Goal: Information Seeking & Learning: Learn about a topic

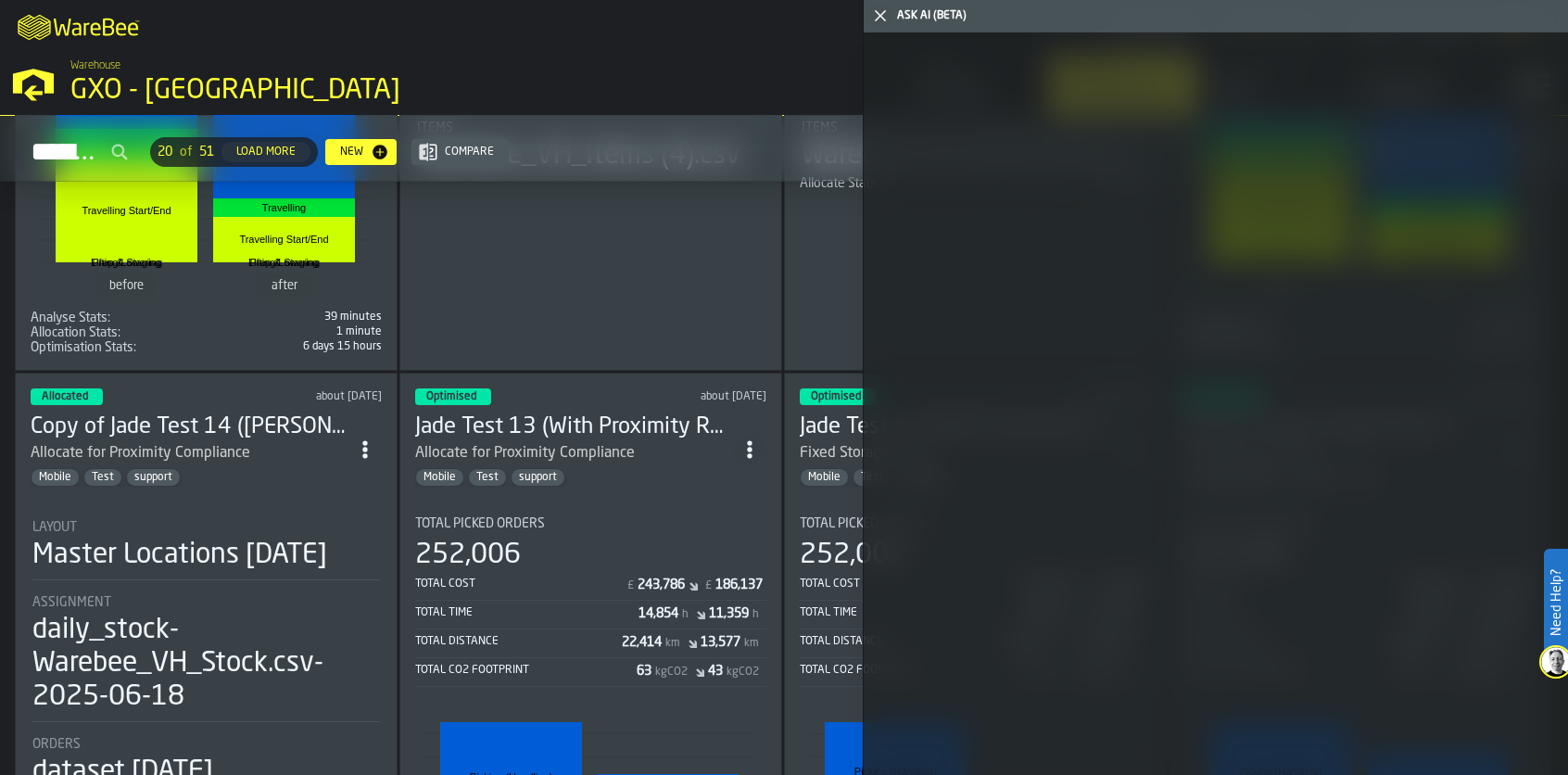
scroll to position [834, 0]
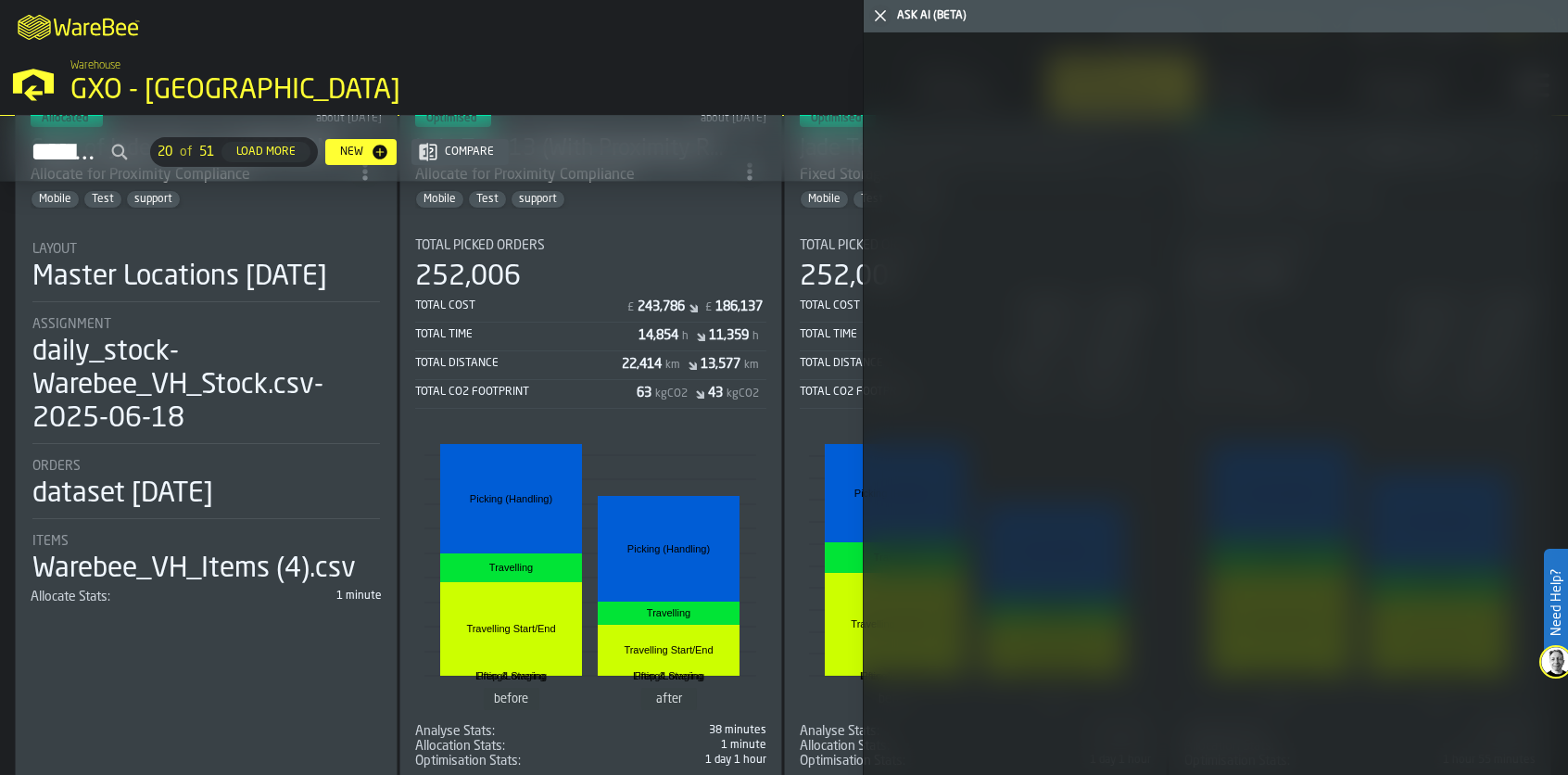
click at [878, 15] on icon "button-toggle-Close me" at bounding box center [881, 16] width 23 height 23
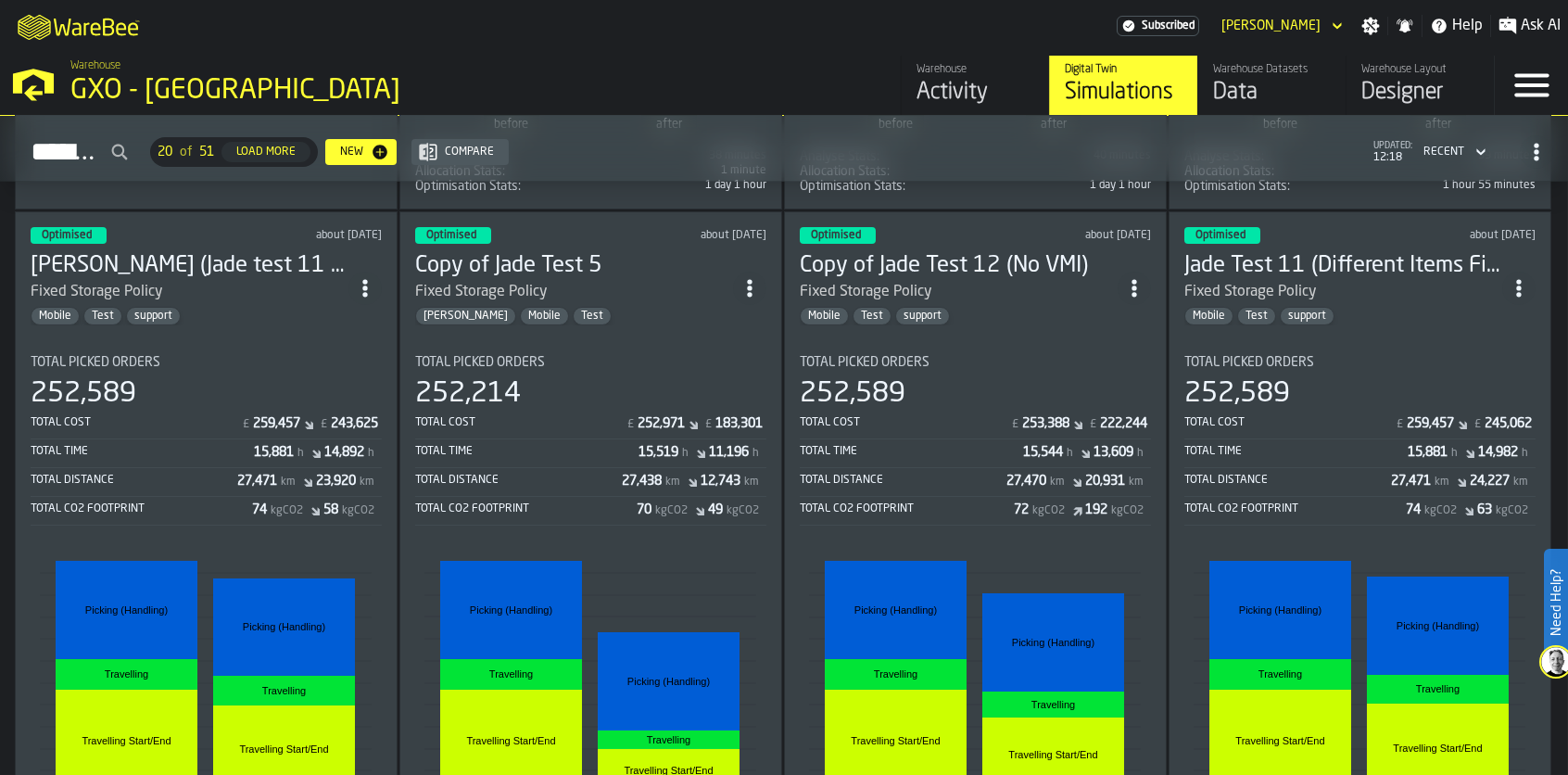
scroll to position [1375, 0]
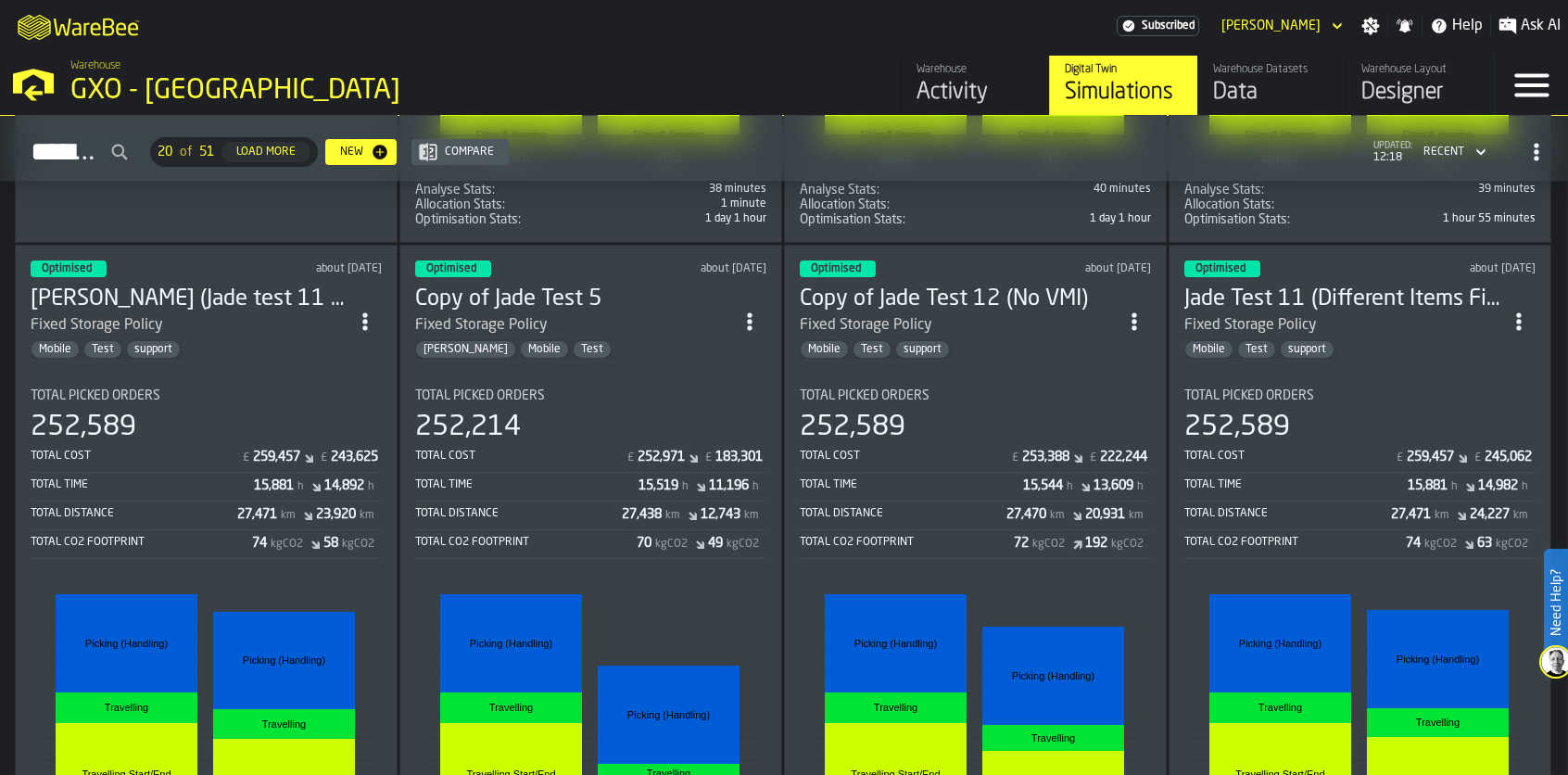
click at [1259, 92] on div "Data" at bounding box center [1271, 93] width 118 height 30
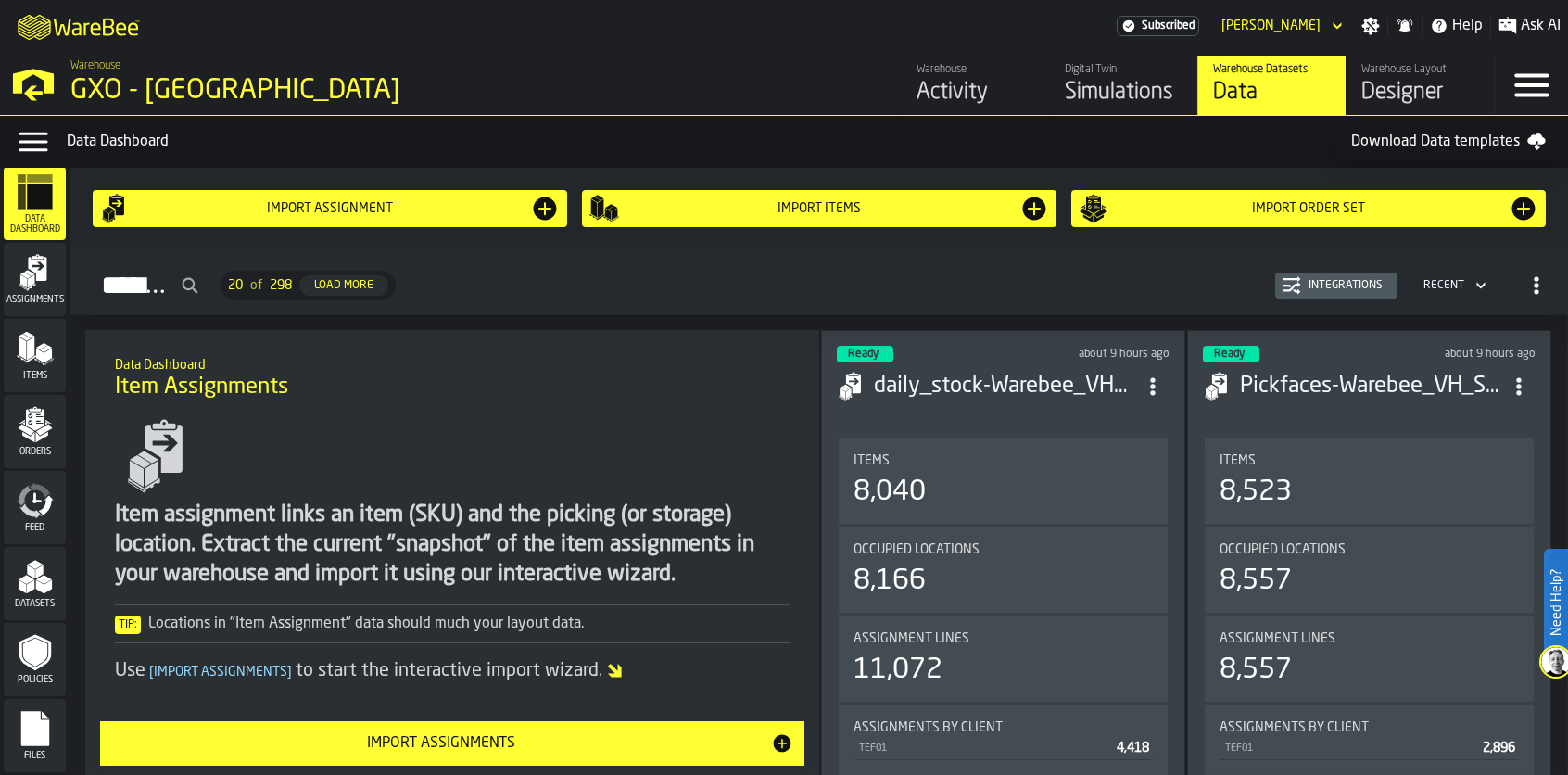
scroll to position [8, 0]
click at [28, 260] on icon "menu Assignments" at bounding box center [37, 267] width 19 height 24
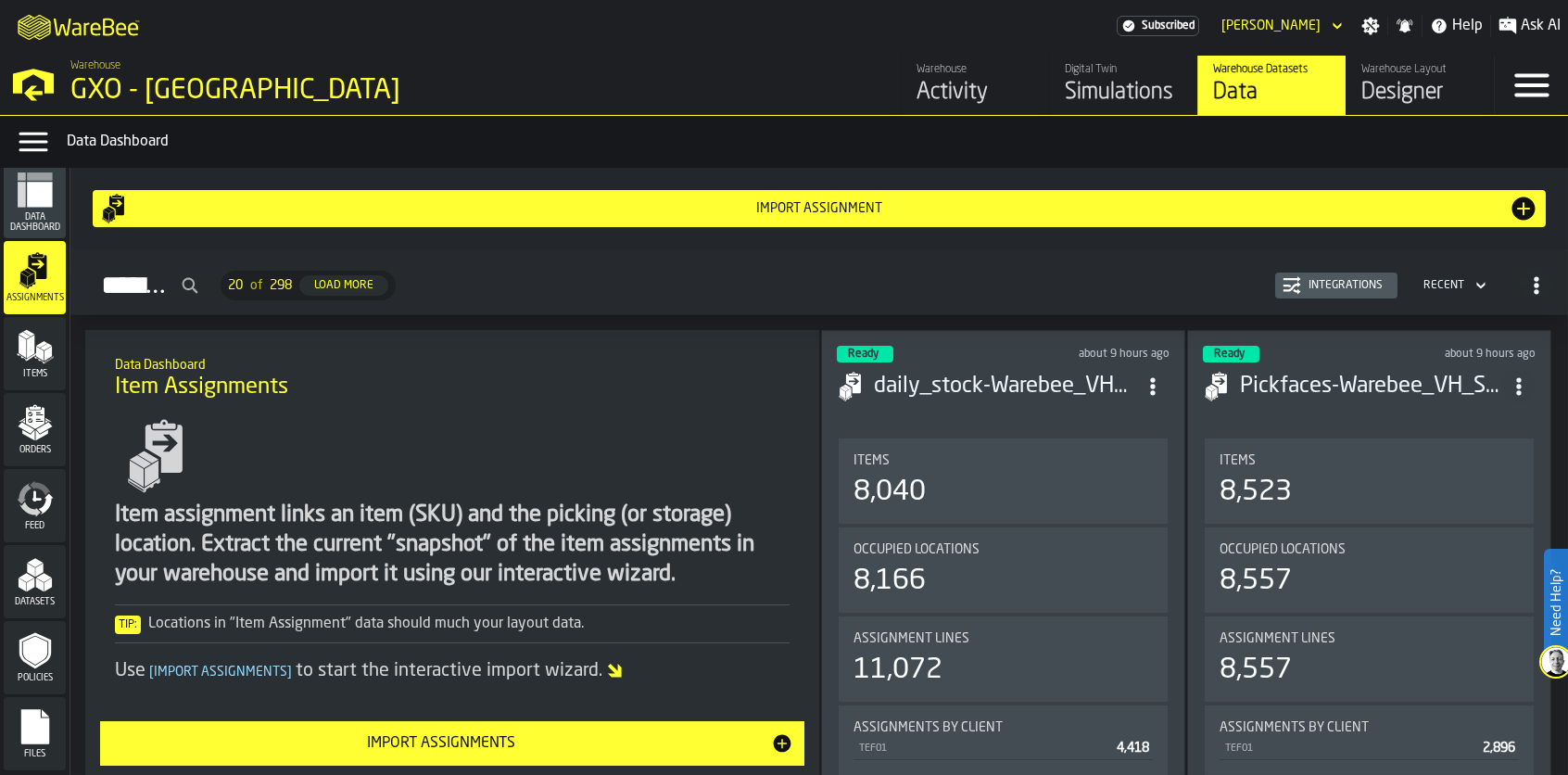
click at [960, 93] on div "Activity" at bounding box center [975, 93] width 118 height 30
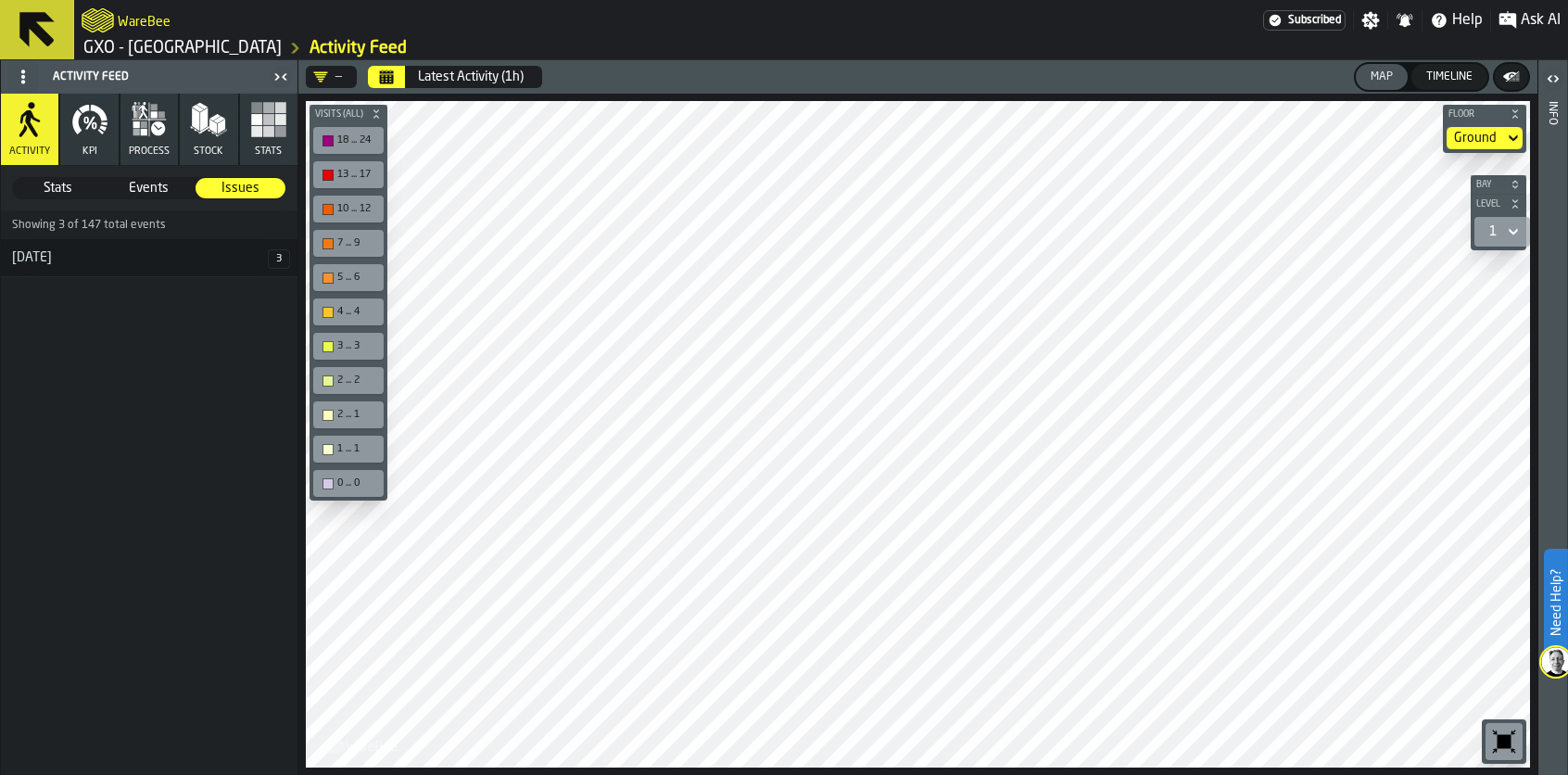
click at [27, 20] on icon at bounding box center [38, 30] width 36 height 36
click at [61, 24] on button at bounding box center [37, 30] width 74 height 59
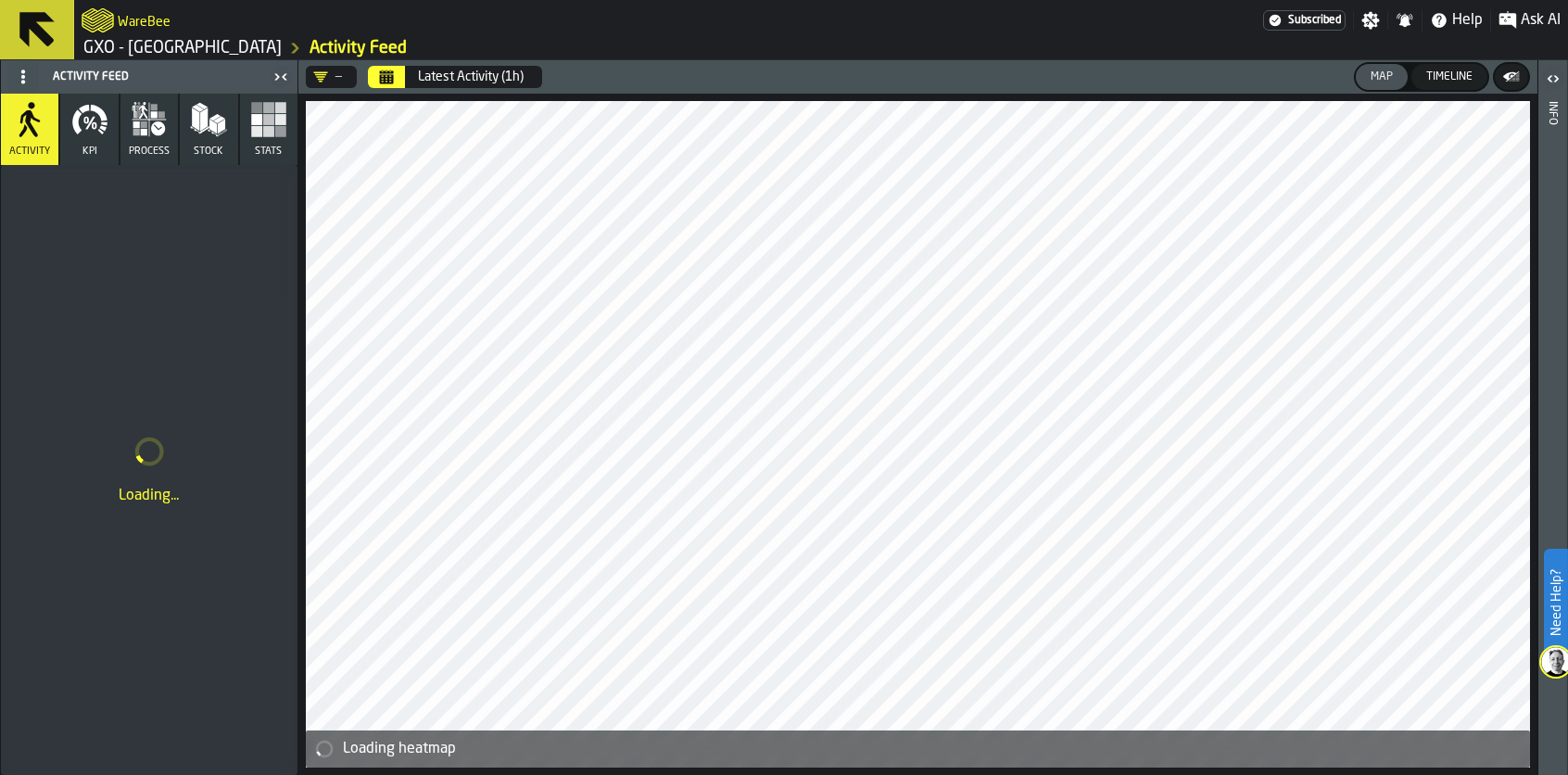
click at [138, 18] on h2 "WareBee" at bounding box center [143, 20] width 52 height 19
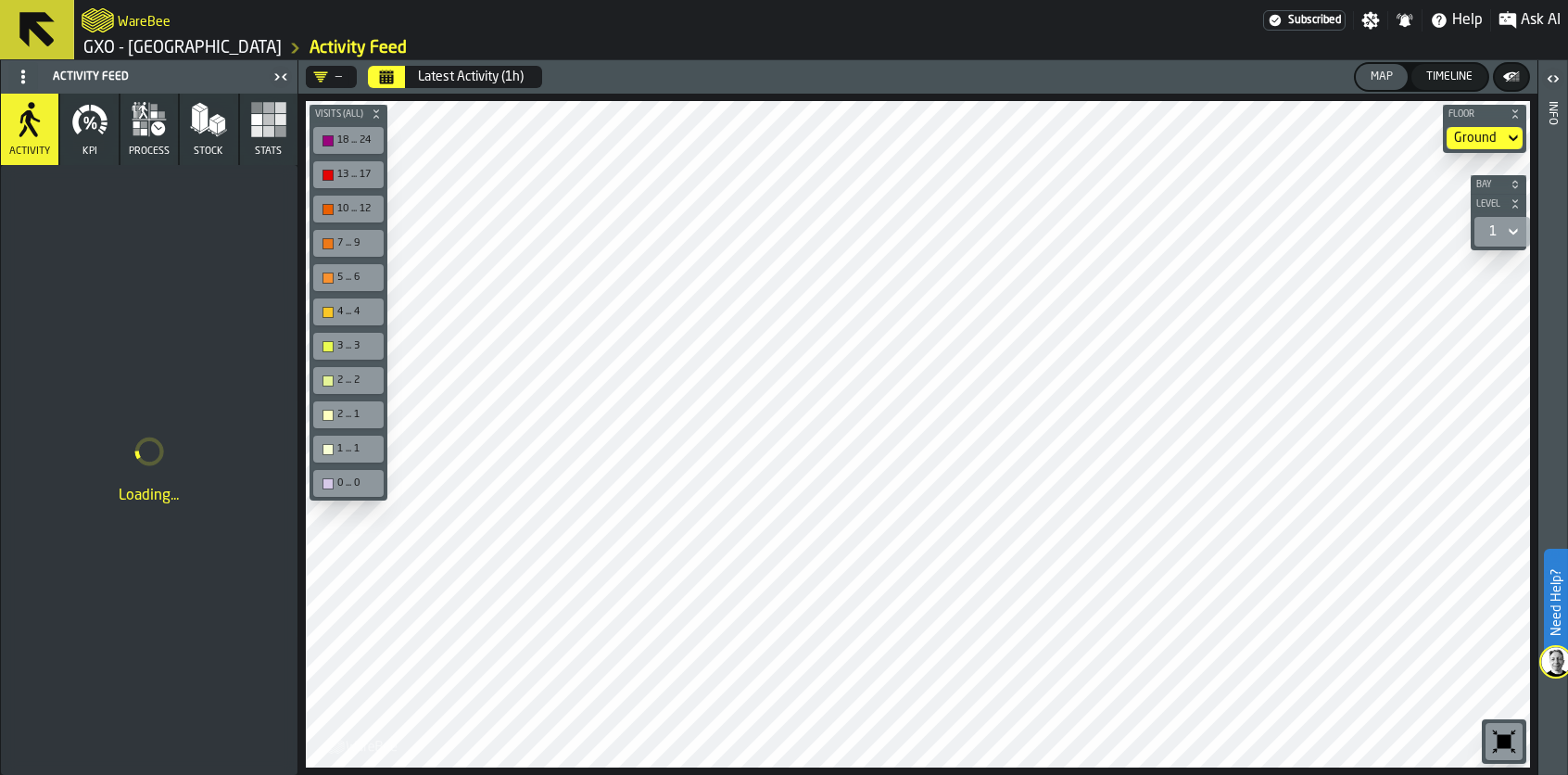
click at [316, 50] on link "Activity Feed" at bounding box center [358, 47] width 97 height 21
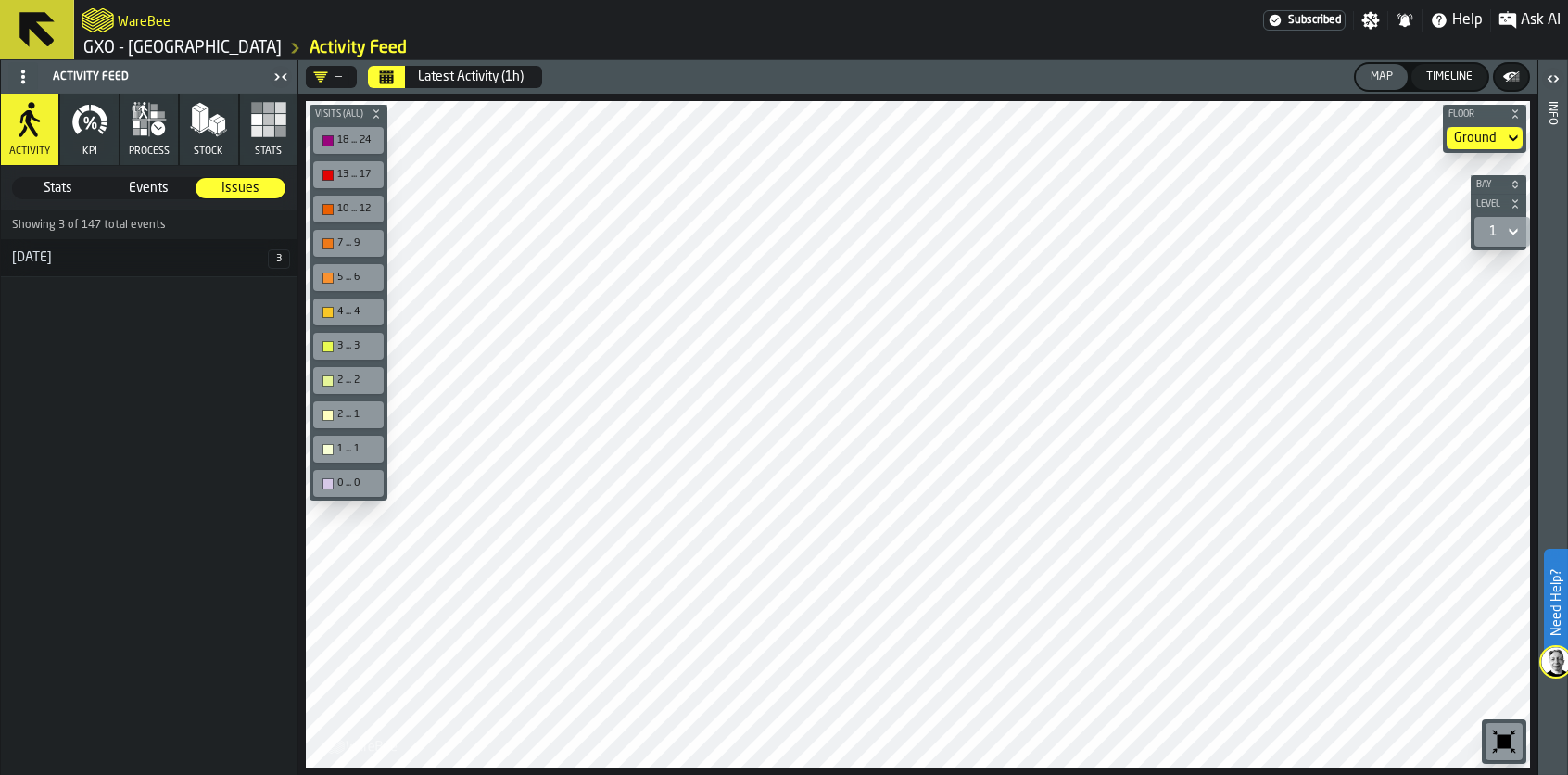
click at [311, 49] on link "Activity Feed" at bounding box center [358, 47] width 97 height 21
click at [184, 52] on link "GXO - [GEOGRAPHIC_DATA]" at bounding box center [182, 47] width 199 height 21
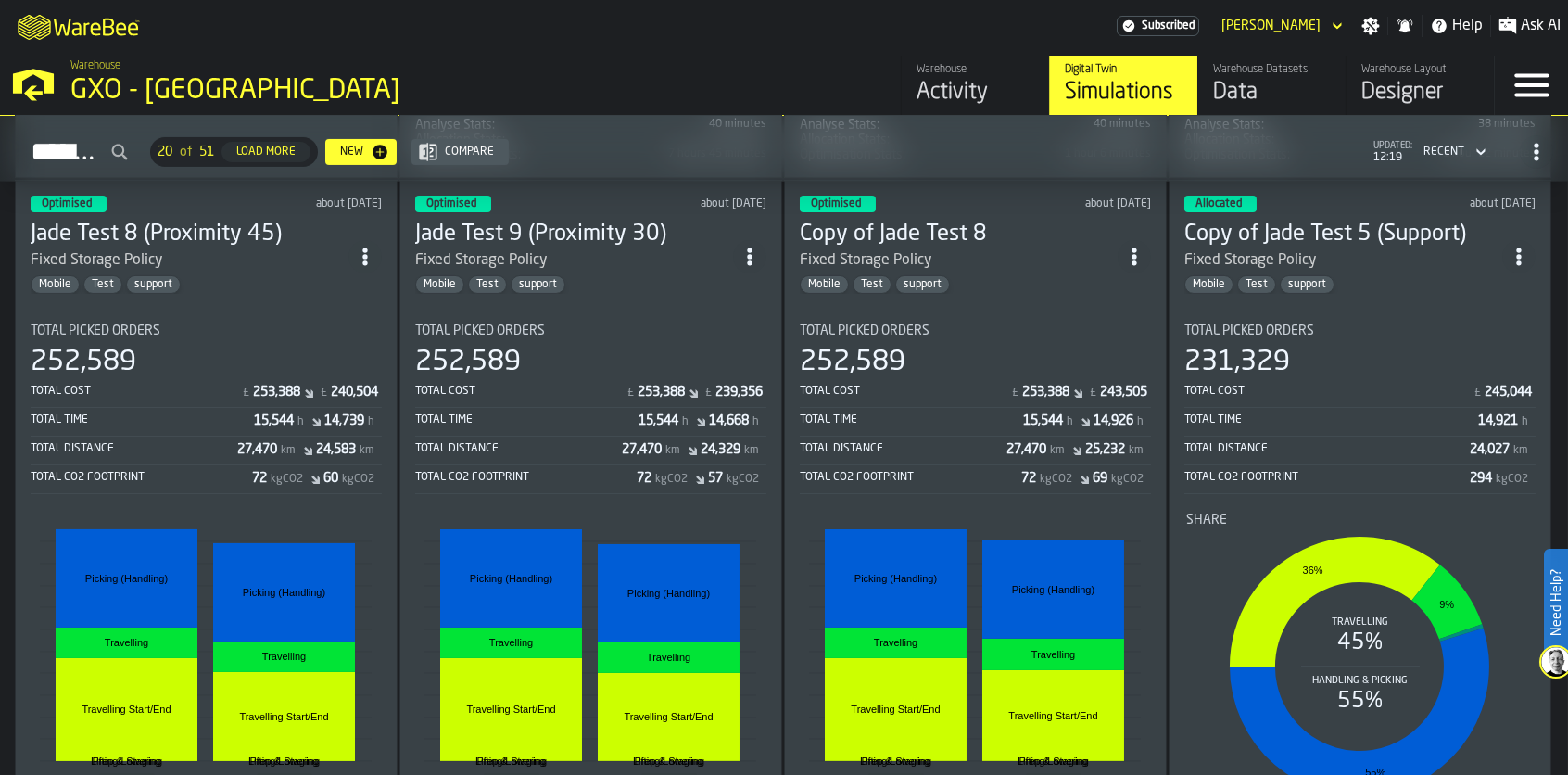
scroll to position [2951, 0]
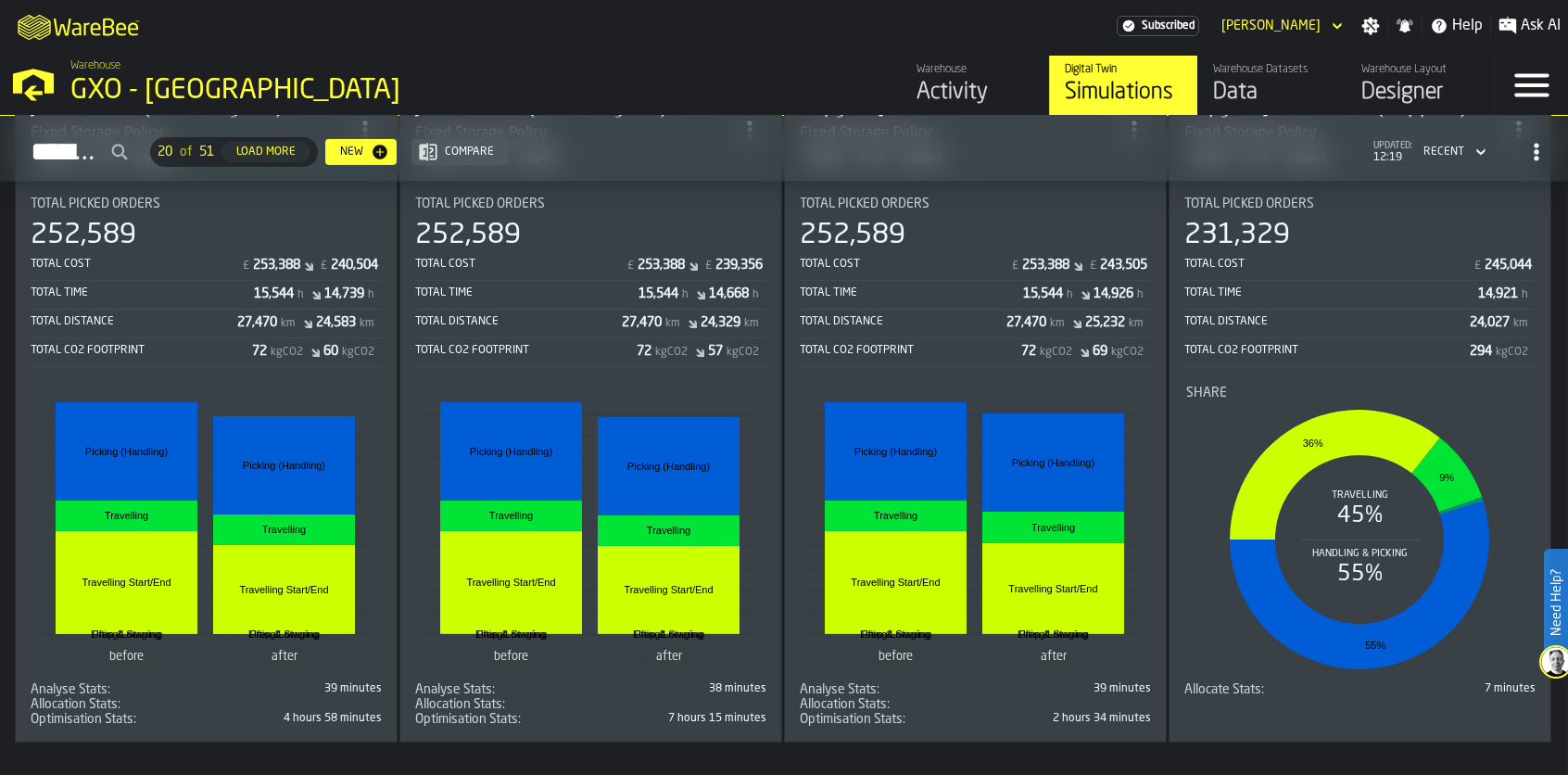
click at [1443, 388] on div "Share" at bounding box center [1360, 392] width 348 height 15
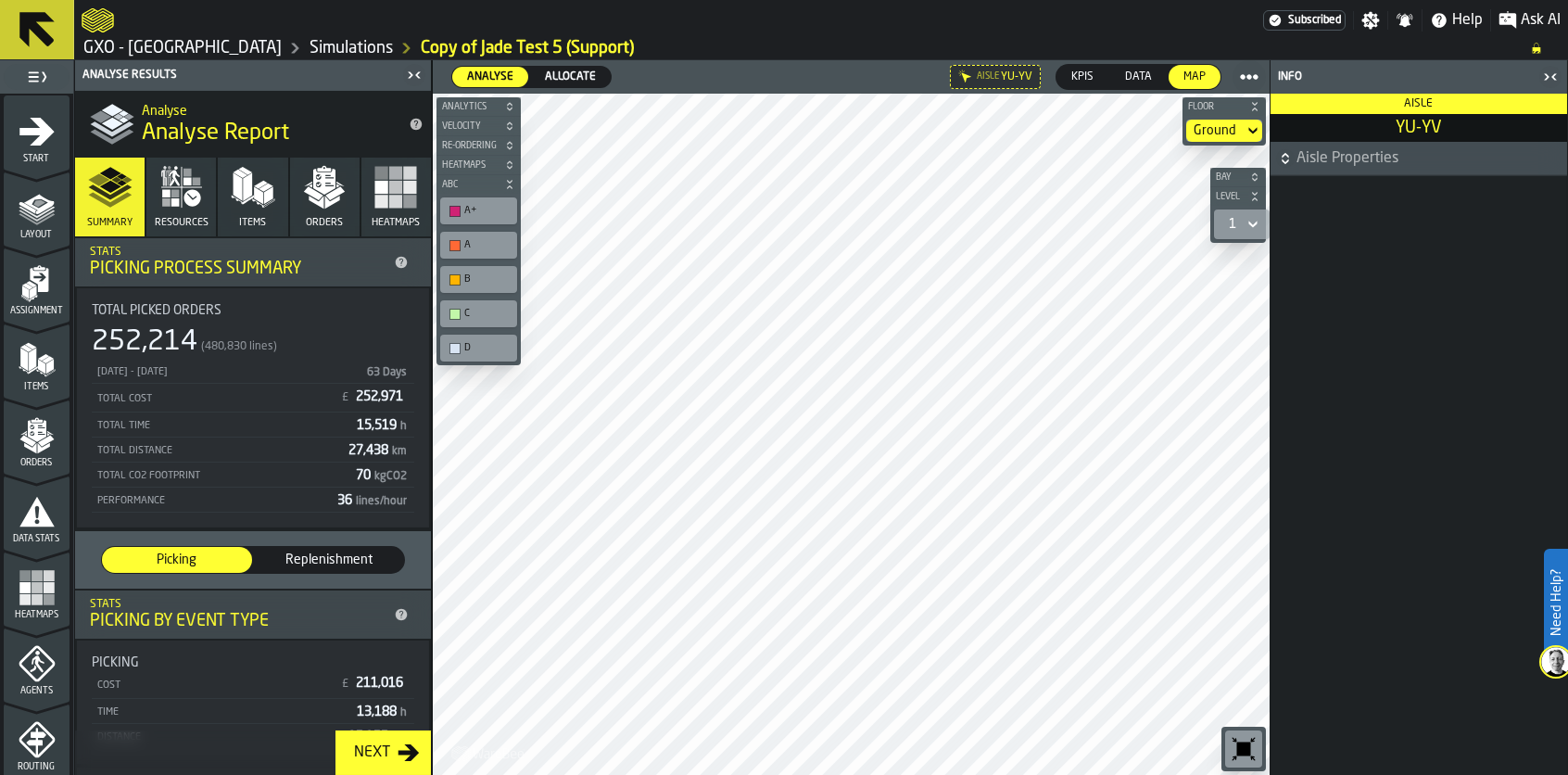
click at [216, 43] on link "GXO - [GEOGRAPHIC_DATA]" at bounding box center [182, 47] width 199 height 21
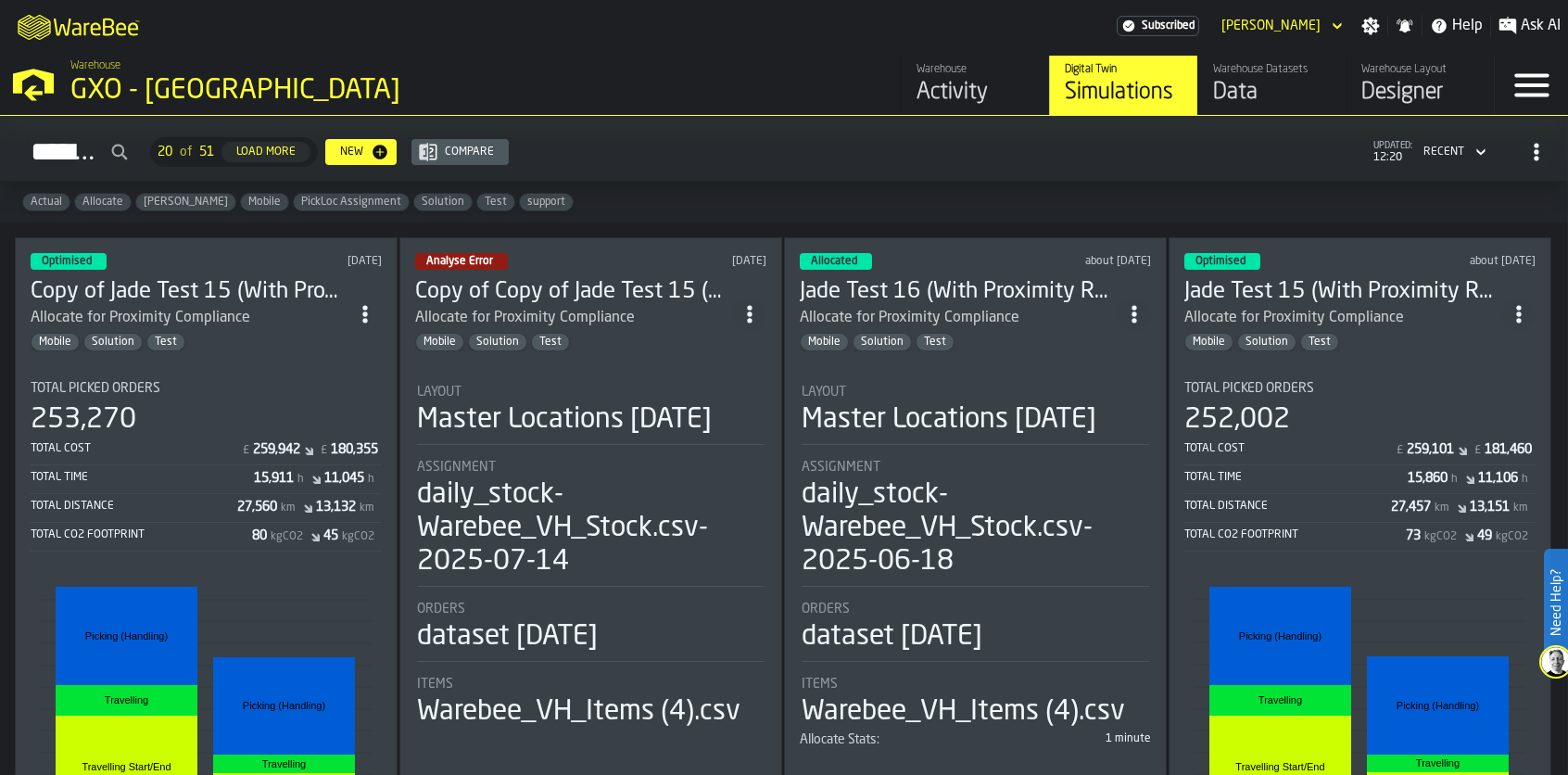
click at [300, 512] on div "27,560 km 13,132 km" at bounding box center [307, 508] width 141 height 19
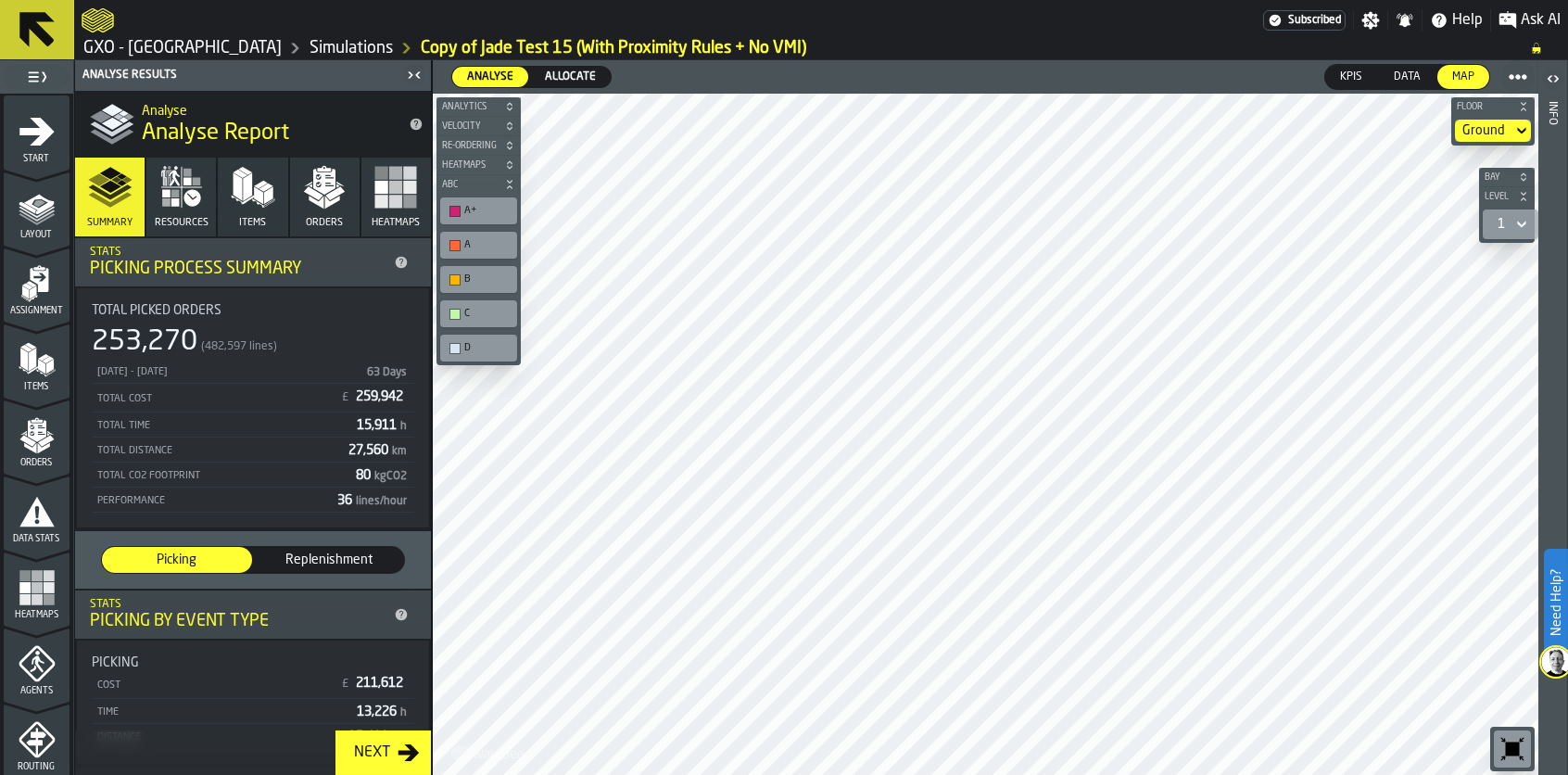
click at [203, 44] on link "GXO - [GEOGRAPHIC_DATA]" at bounding box center [182, 47] width 199 height 21
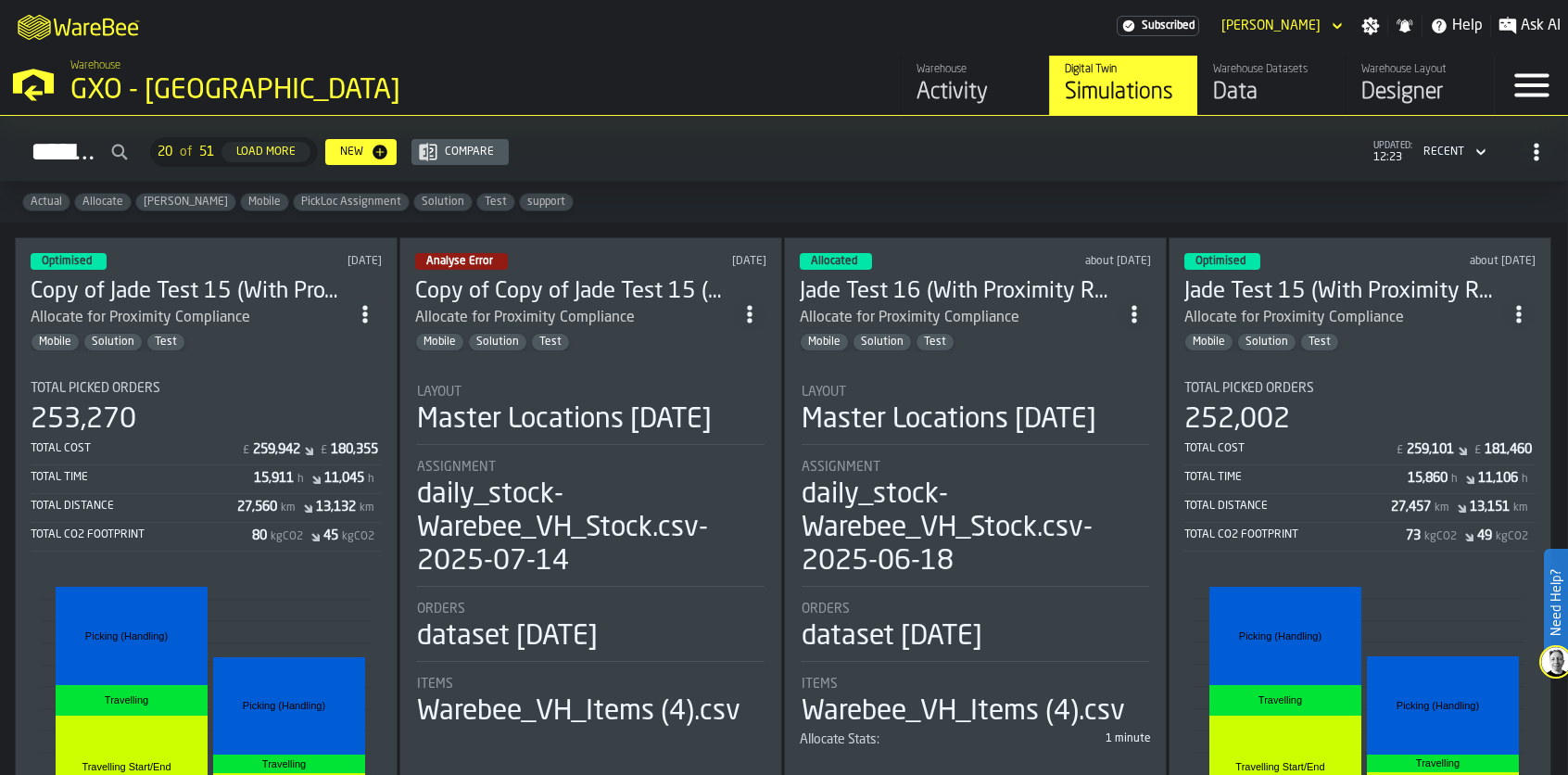
click at [1216, 81] on div "Data" at bounding box center [1271, 93] width 118 height 30
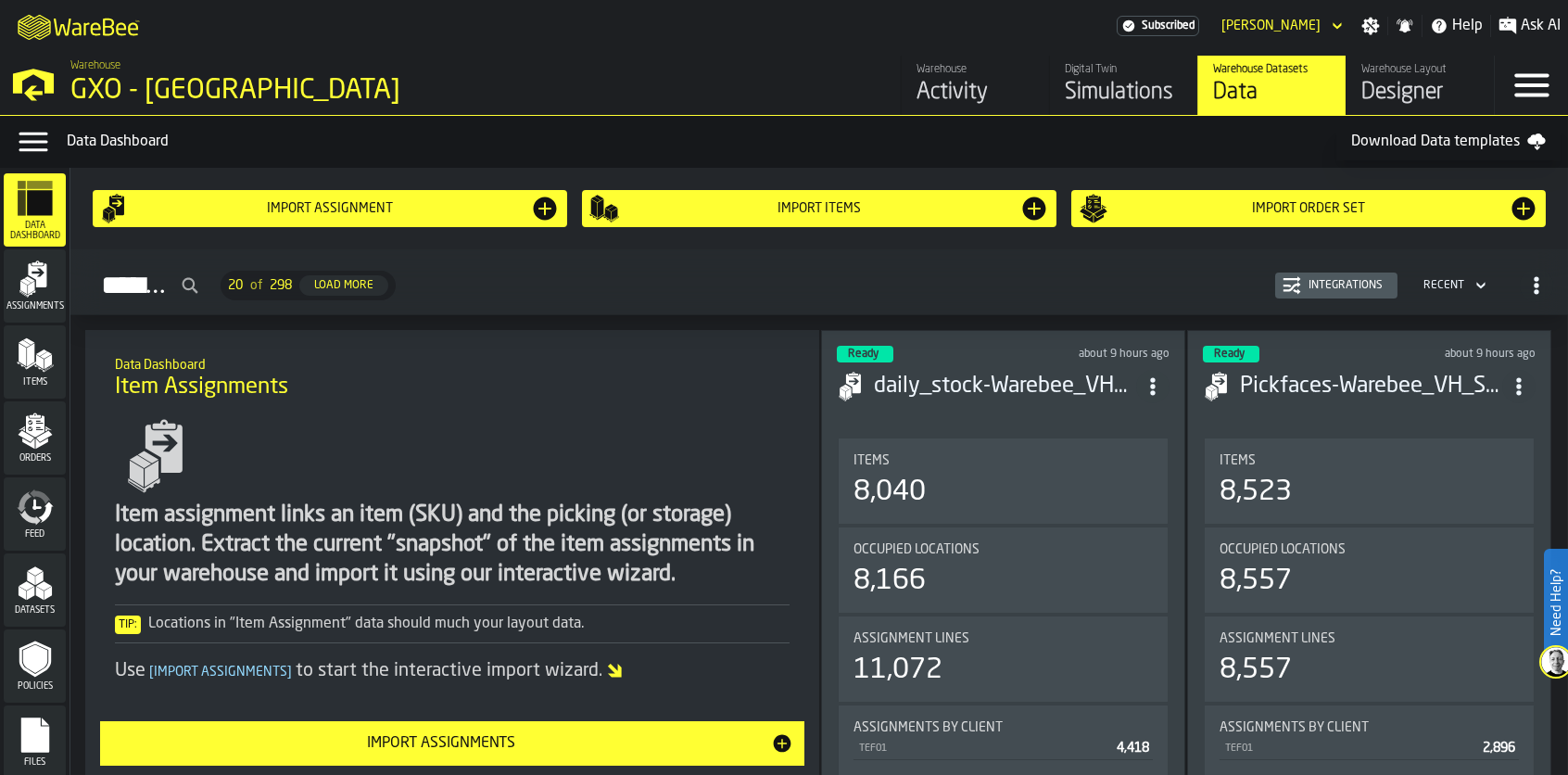
click at [44, 365] on polygon "menu Items" at bounding box center [47, 362] width 8 height 15
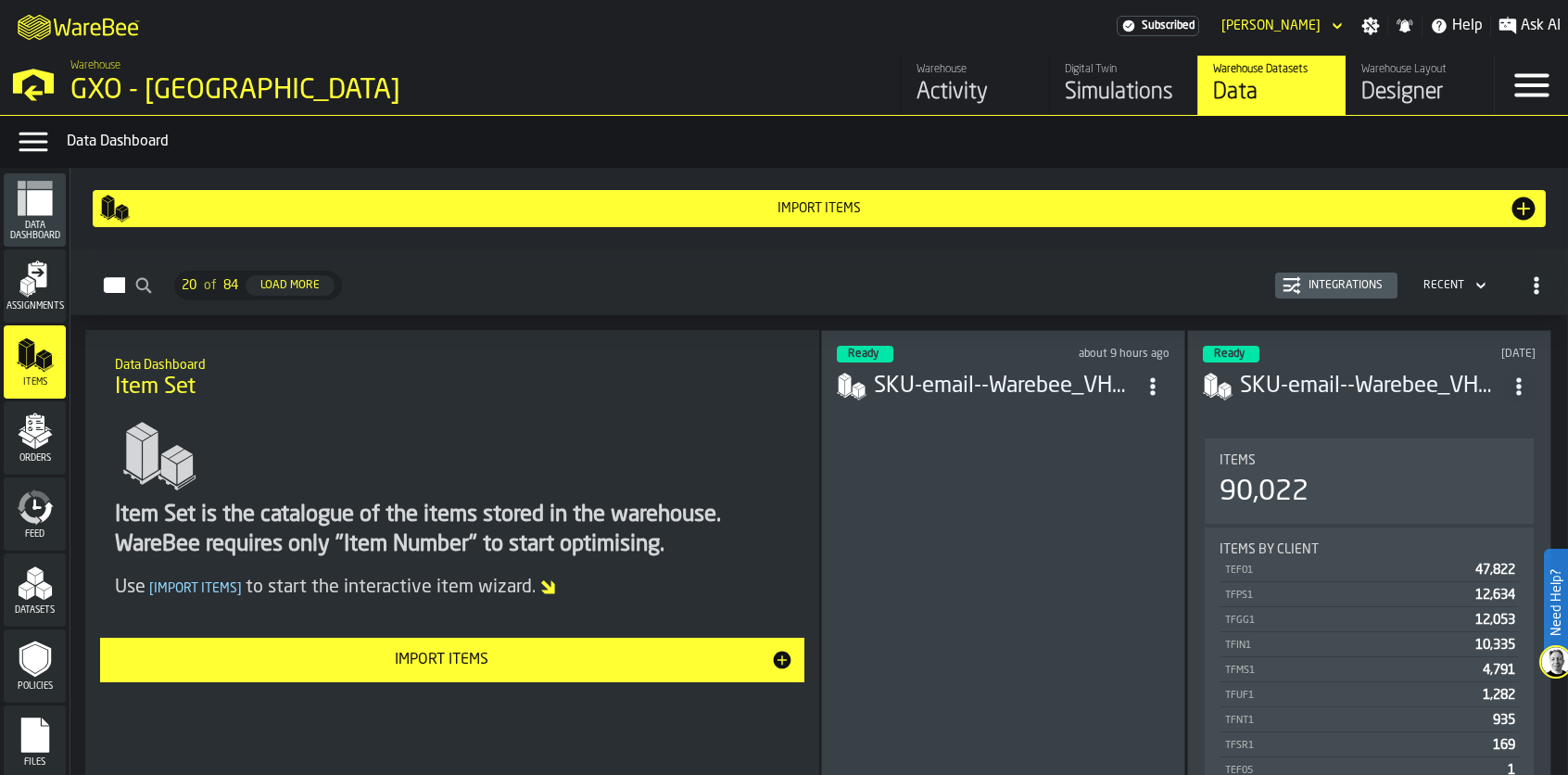
click at [20, 291] on icon "menu Assignments" at bounding box center [24, 294] width 8 height 8
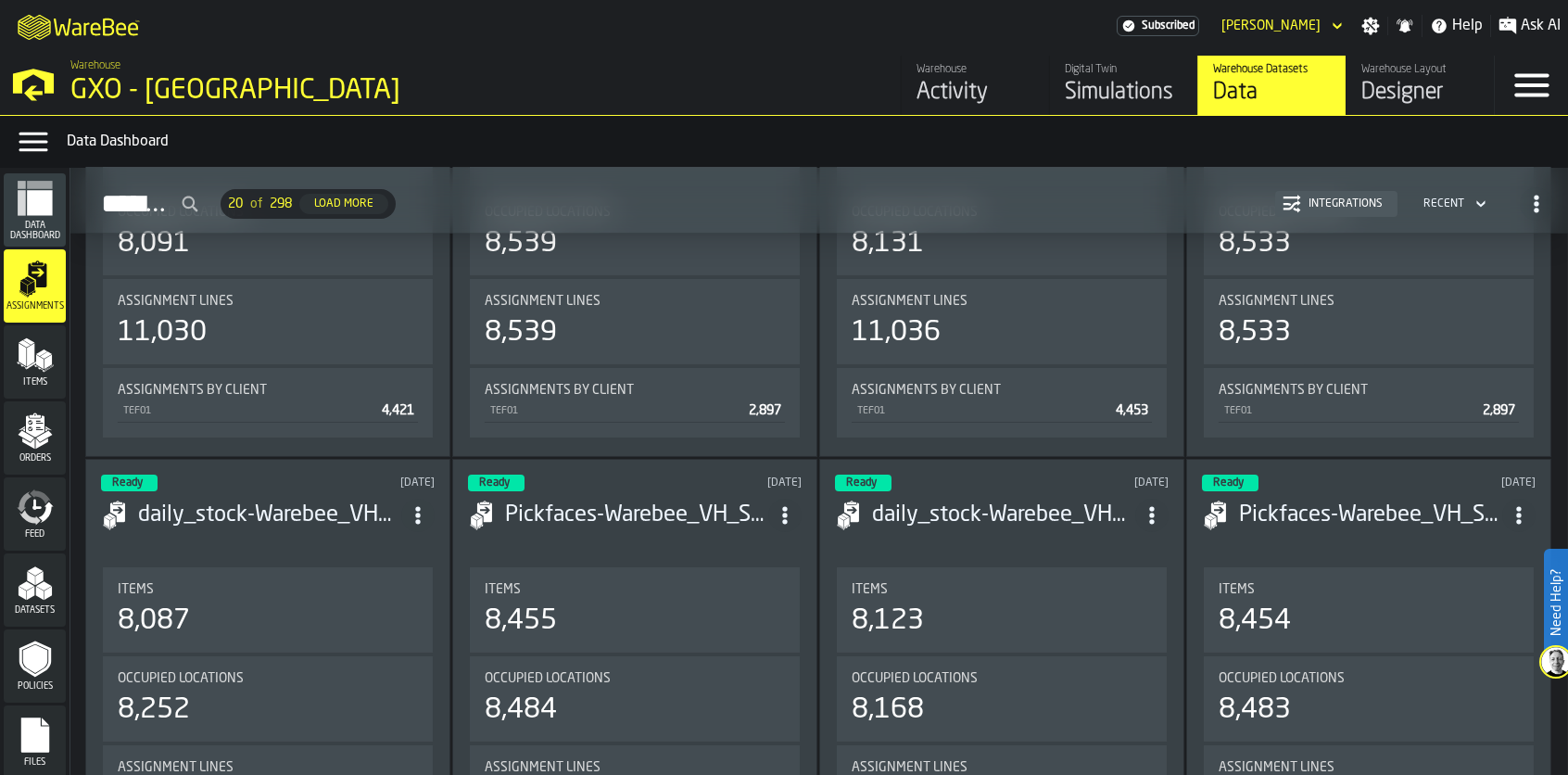
scroll to position [1762, 0]
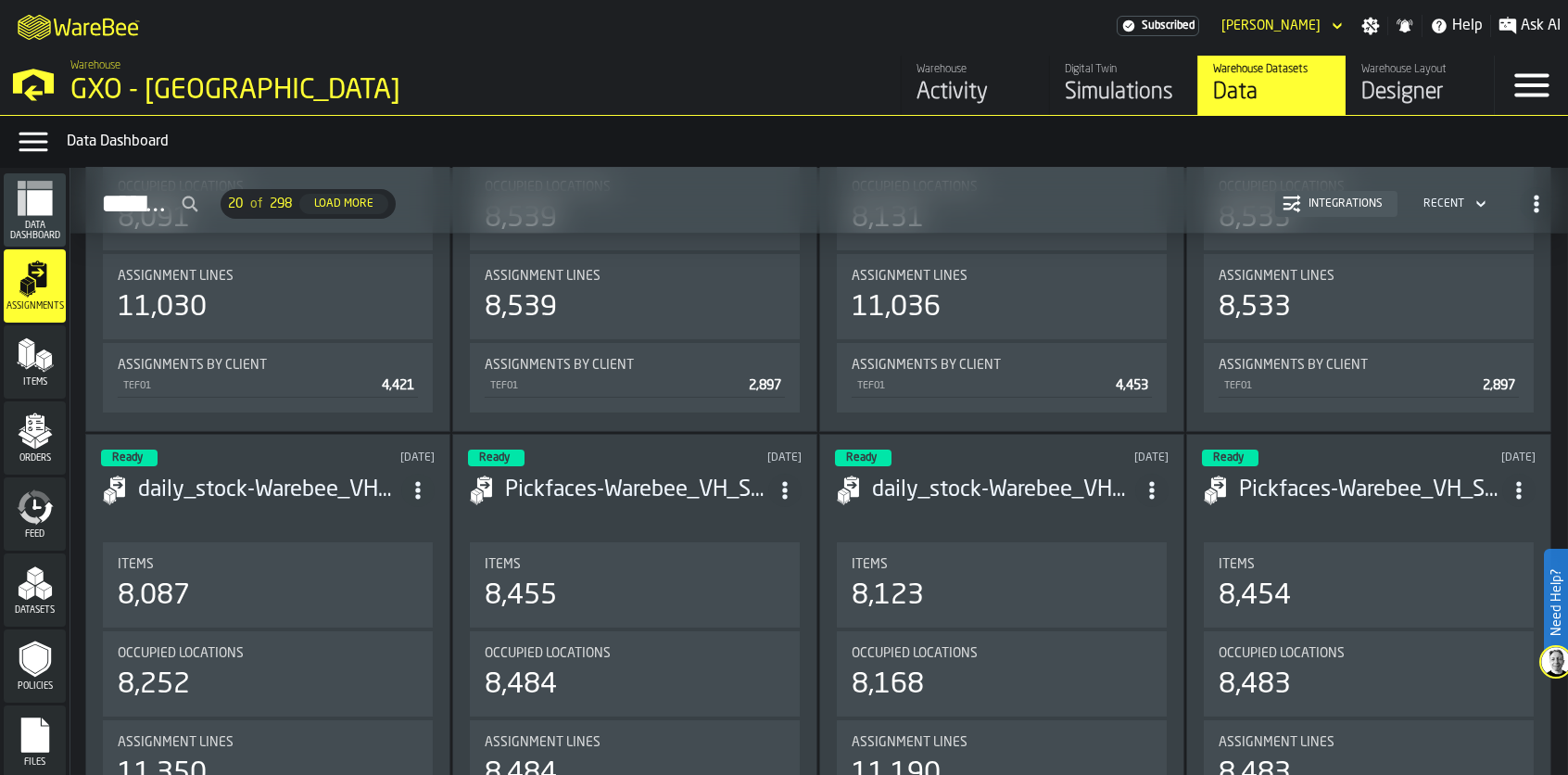
click at [23, 574] on icon "menu Datasets" at bounding box center [36, 583] width 38 height 38
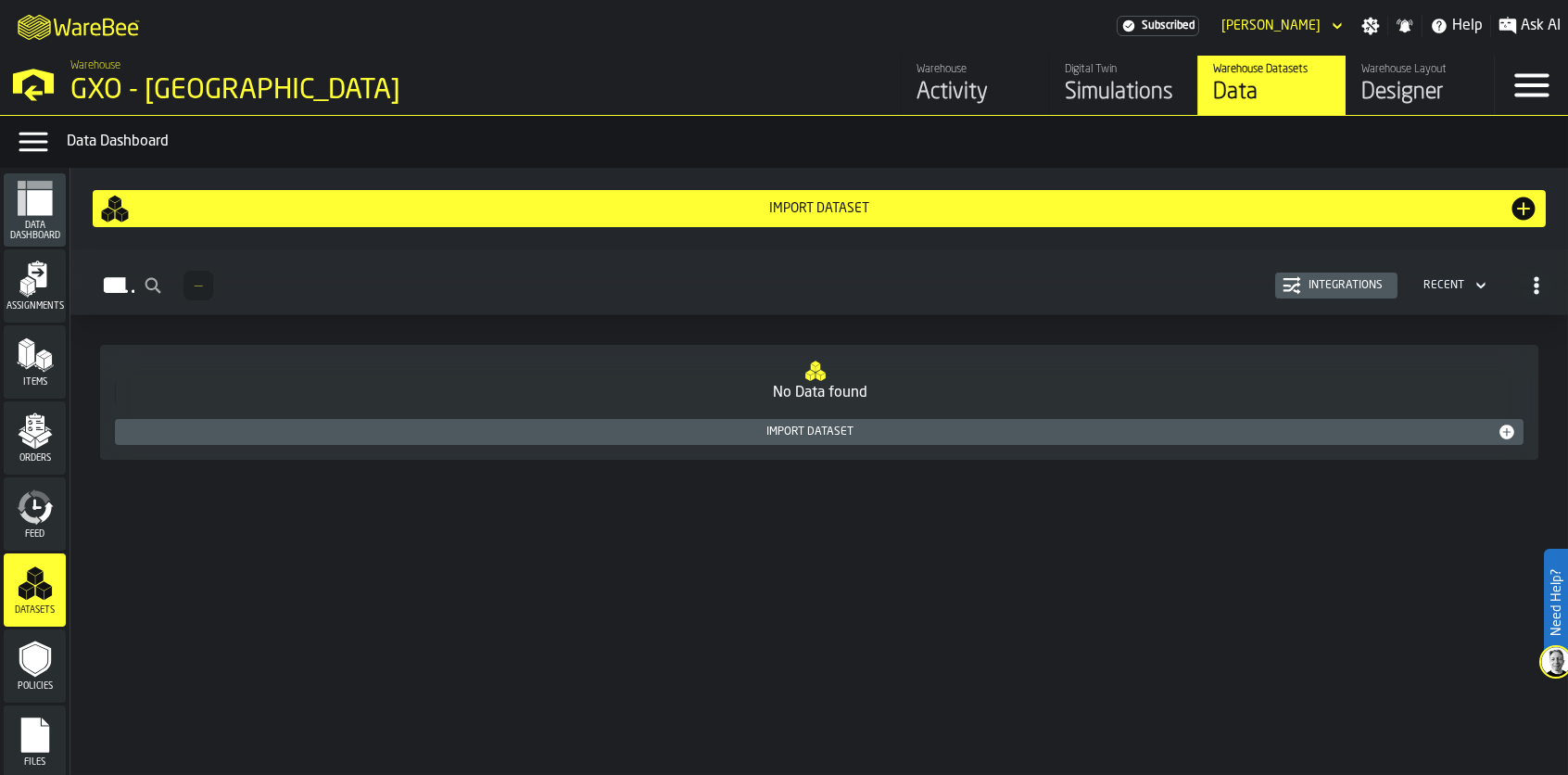
click at [19, 449] on icon "menu Orders" at bounding box center [36, 431] width 38 height 38
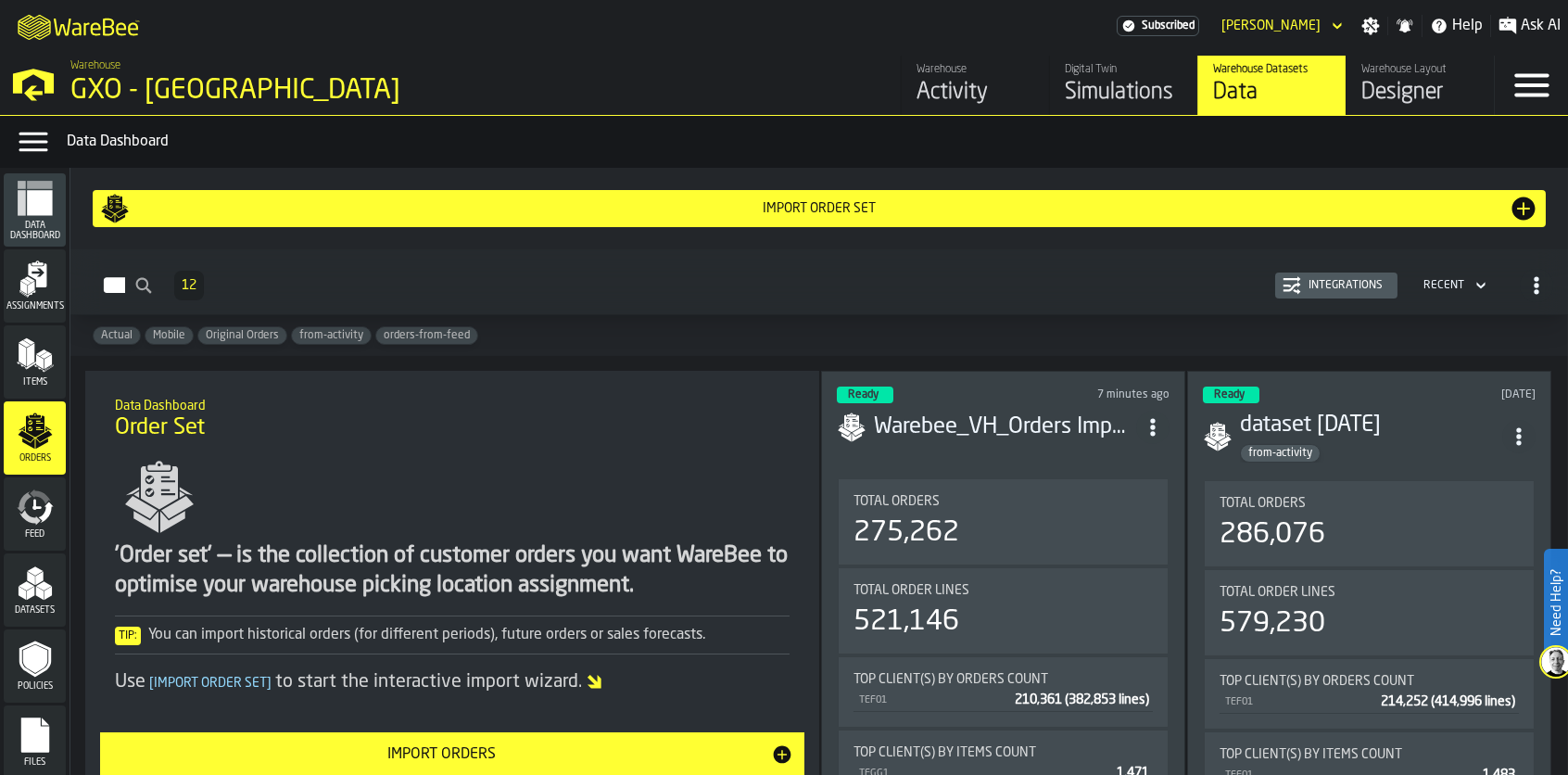
click at [24, 223] on span "Data Dashboard" at bounding box center [35, 230] width 62 height 21
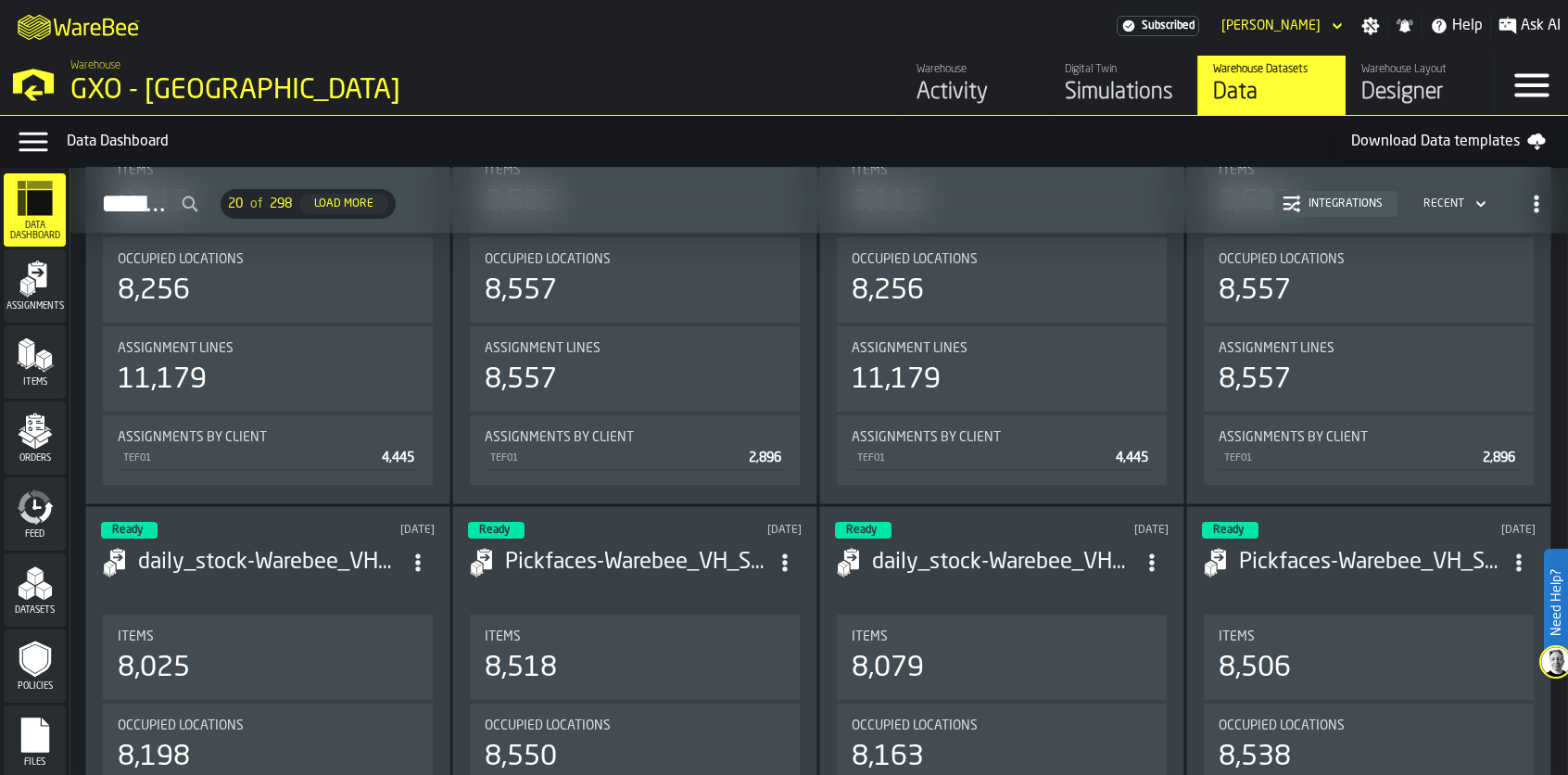
scroll to position [834, 0]
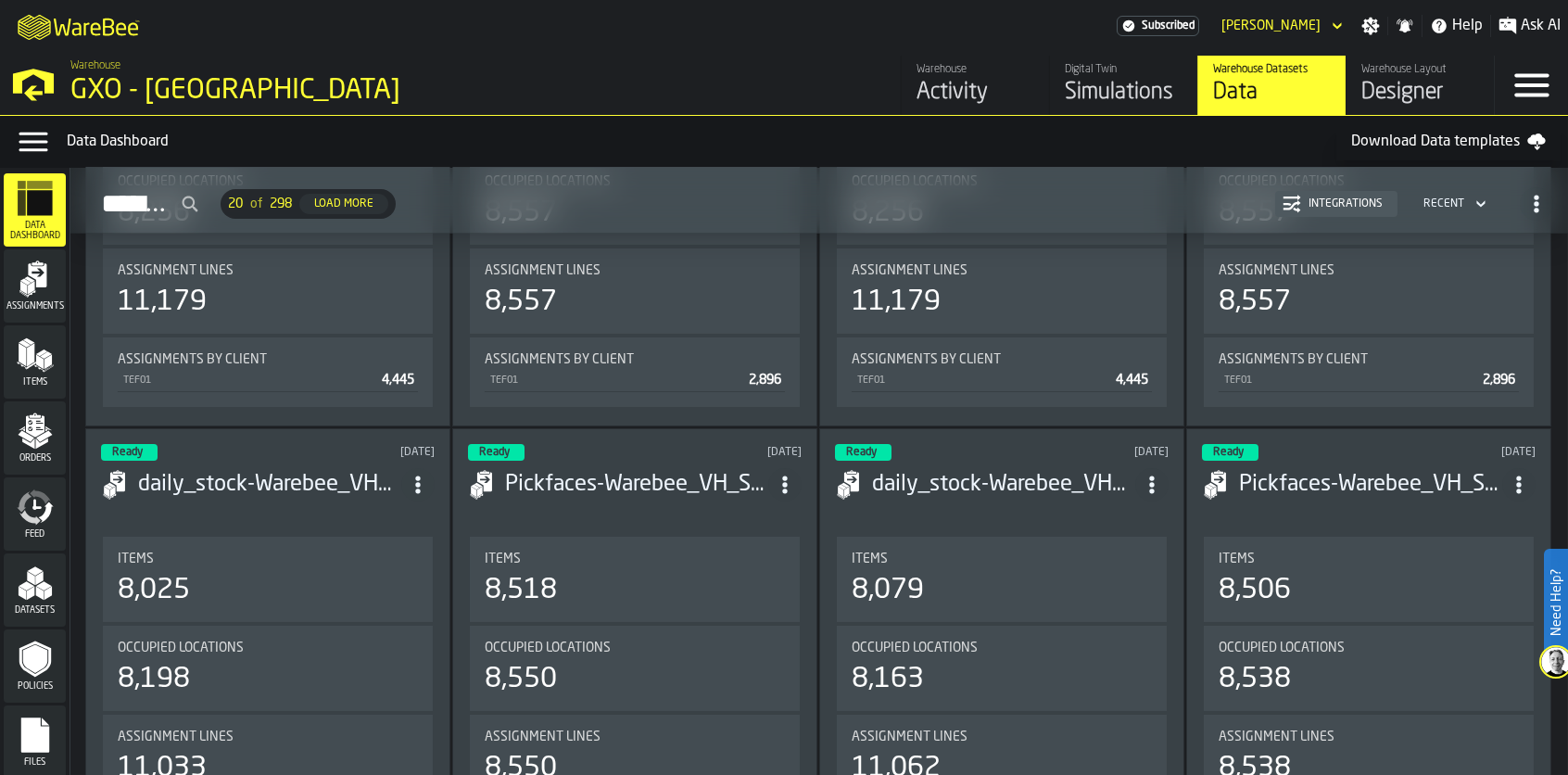
click at [26, 138] on icon "button-toggle-Data Menu" at bounding box center [34, 142] width 38 height 38
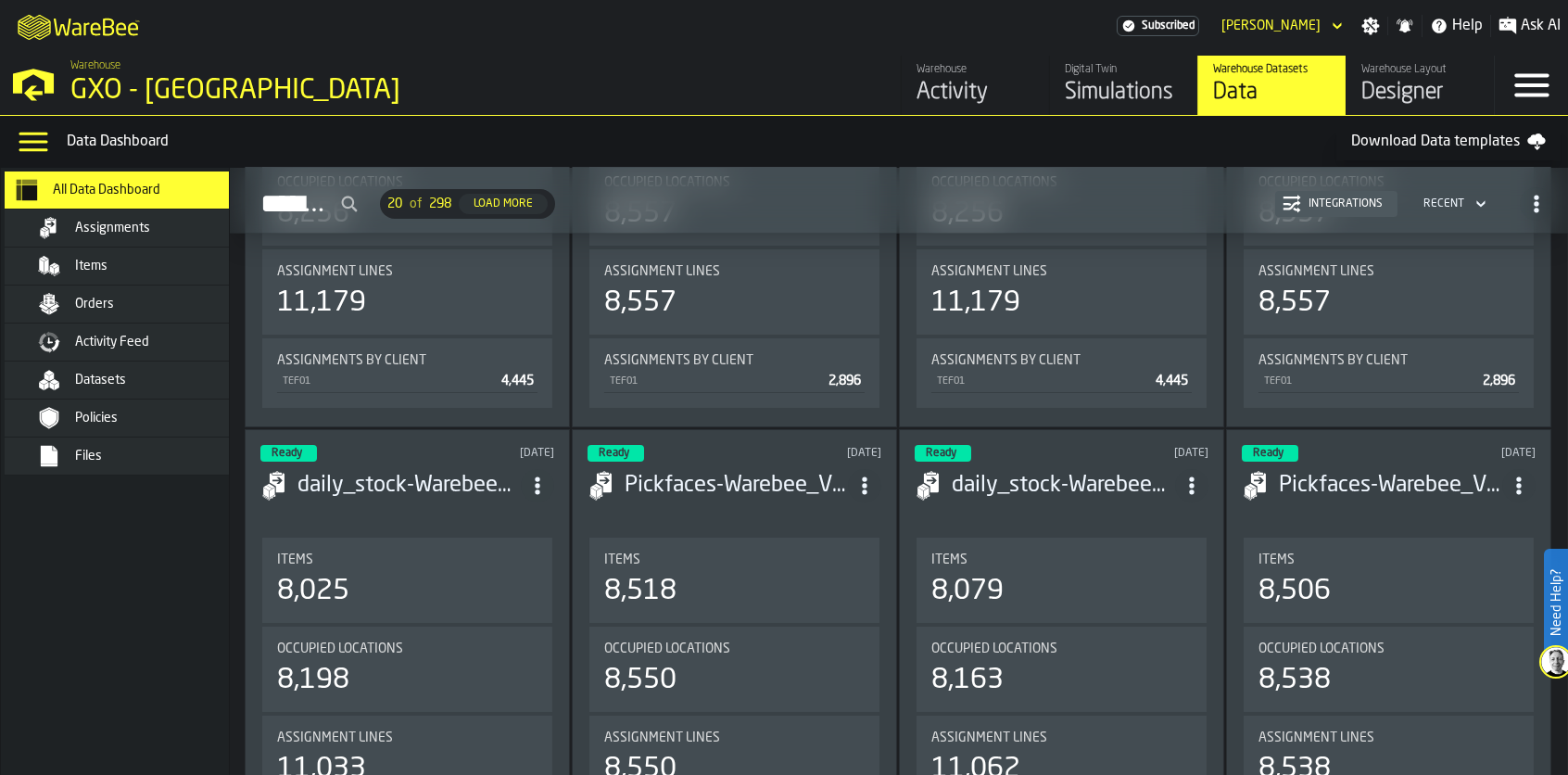
click at [48, 129] on icon "button-toggle-Data Menu" at bounding box center [34, 142] width 38 height 38
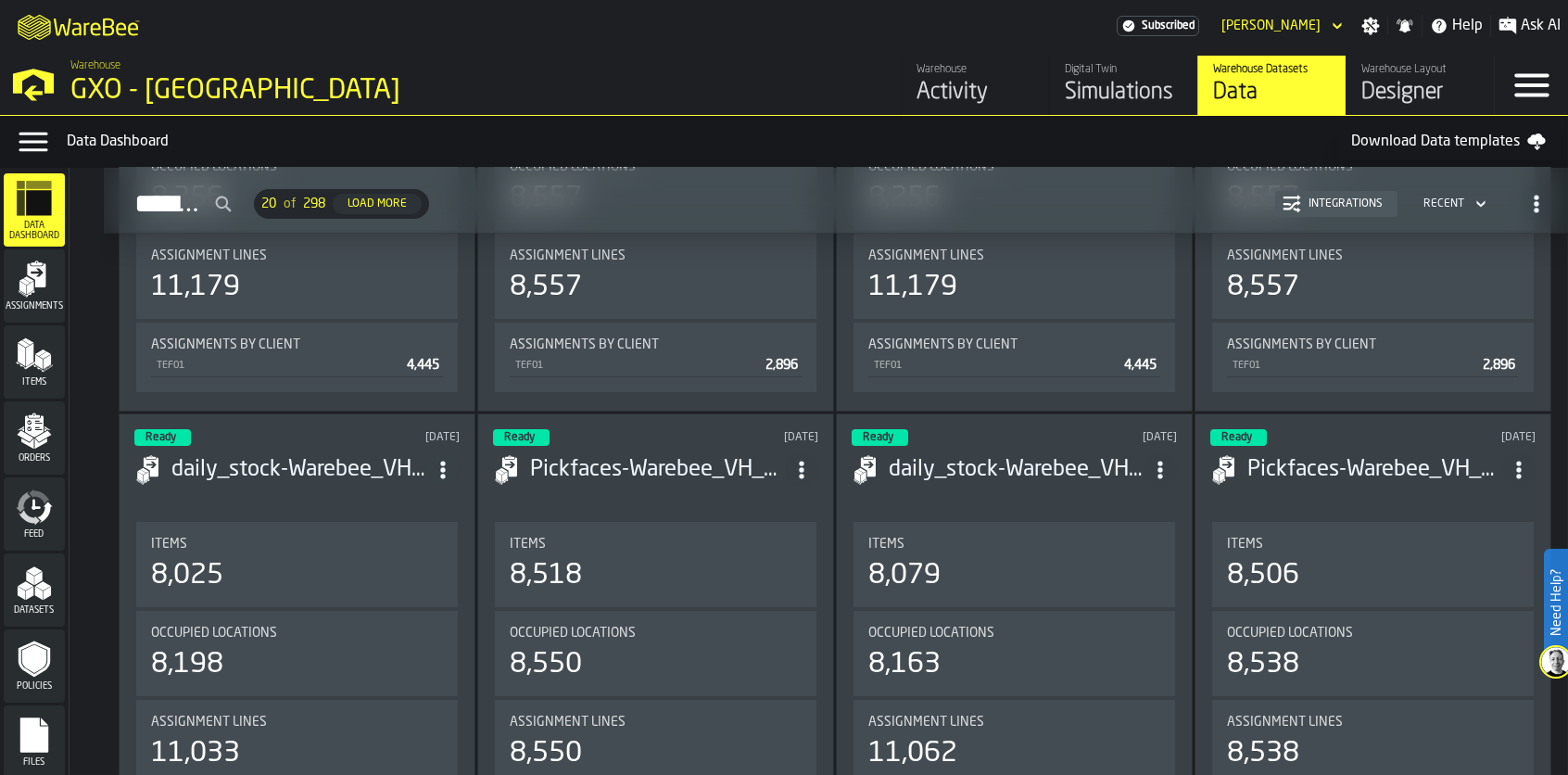
scroll to position [834, 0]
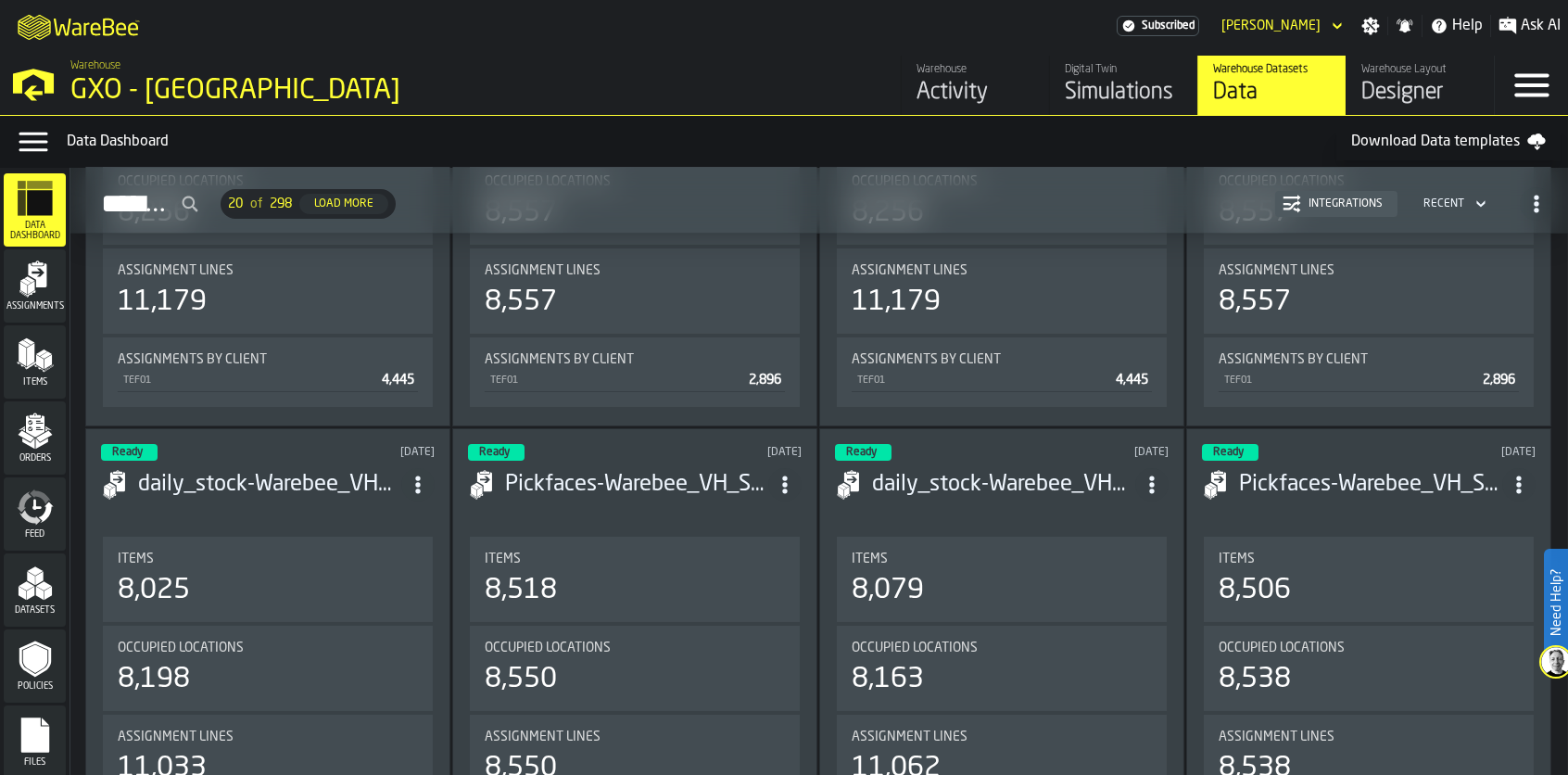
click at [1435, 97] on div "Designer" at bounding box center [1420, 93] width 118 height 30
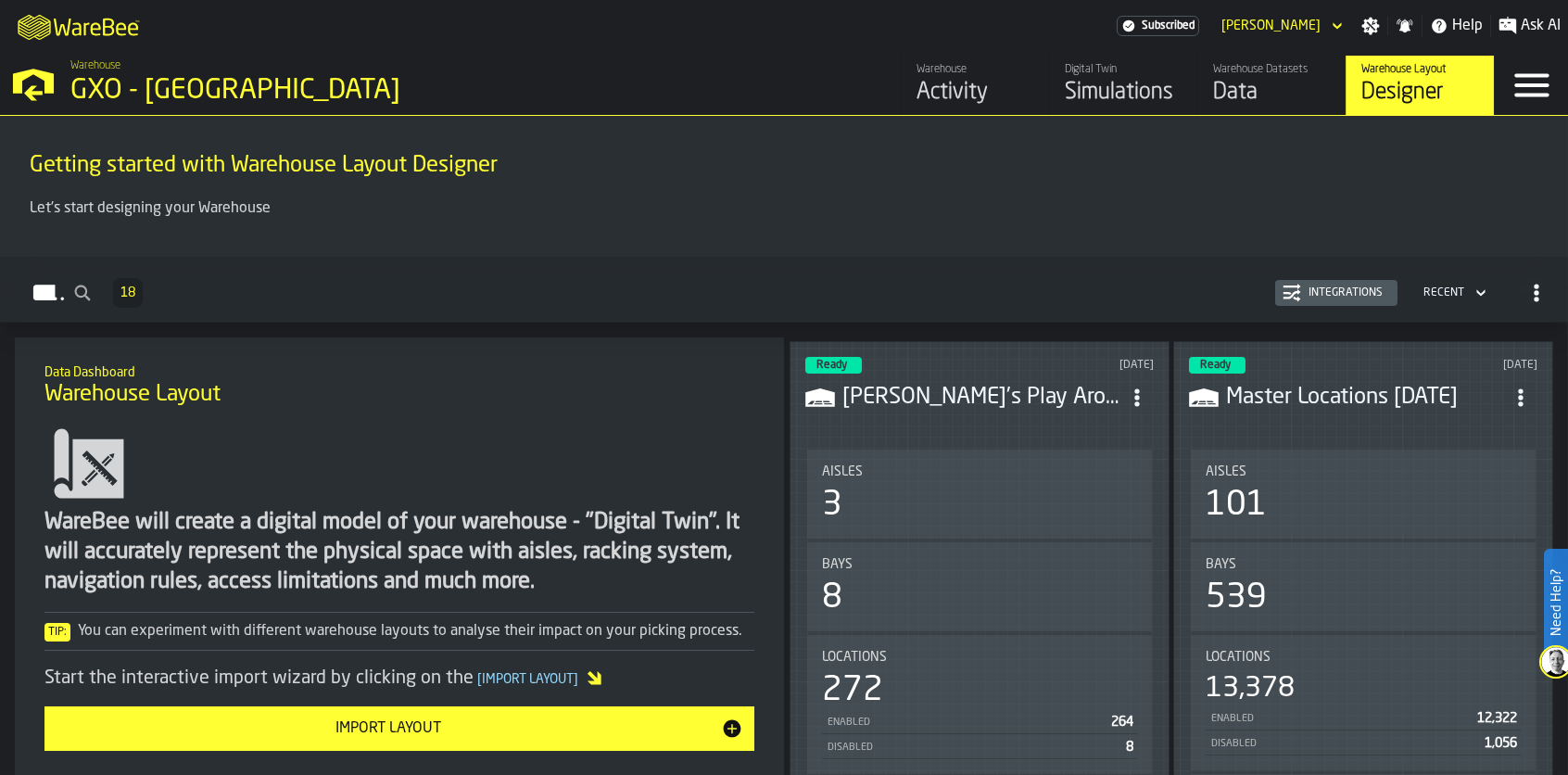
scroll to position [93, 0]
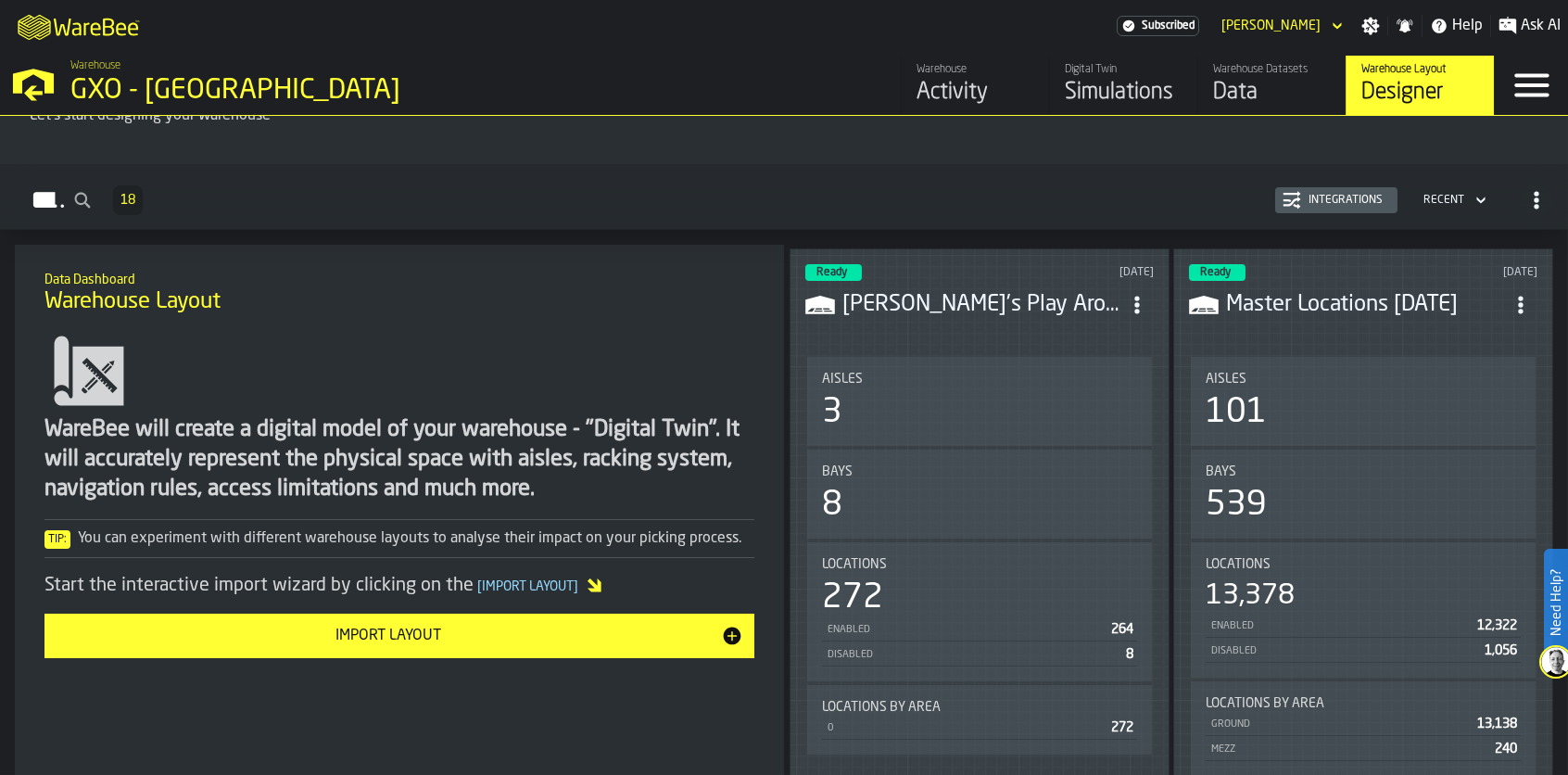
click at [1308, 388] on div "Aisles 101" at bounding box center [1363, 401] width 315 height 59
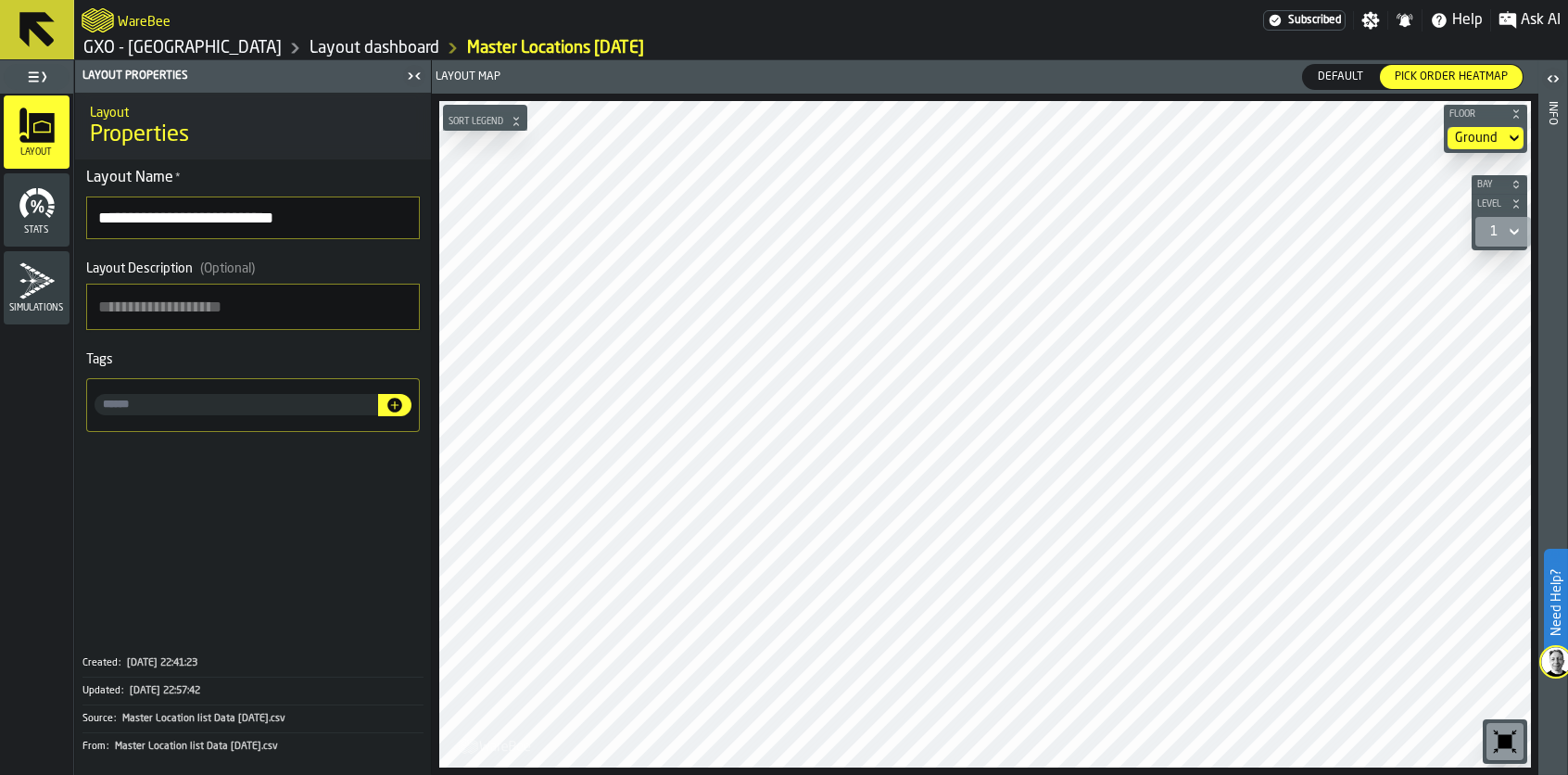
click at [865, 561] on main "**********" at bounding box center [784, 417] width 1568 height 715
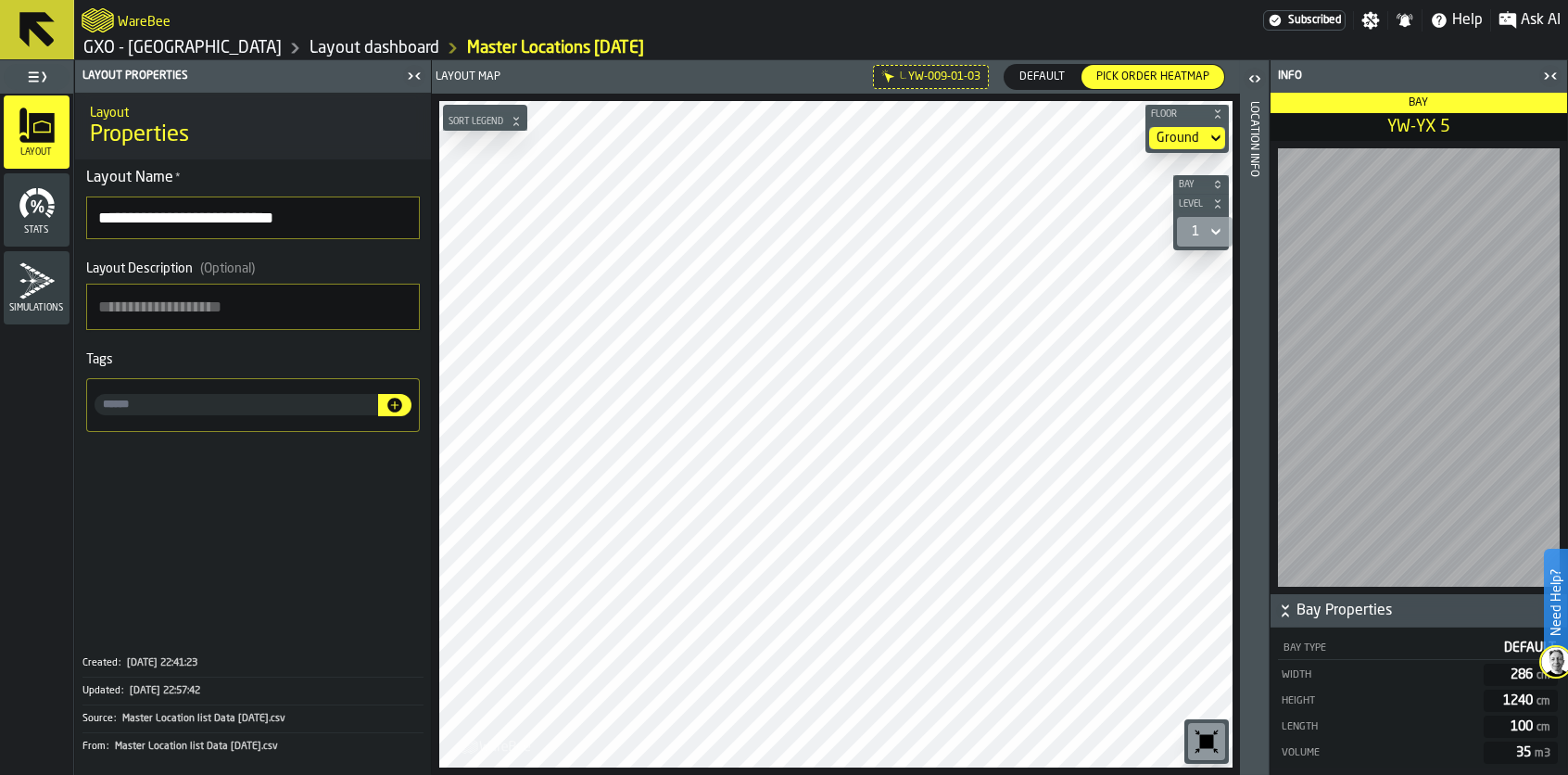
click at [38, 39] on icon at bounding box center [37, 30] width 44 height 44
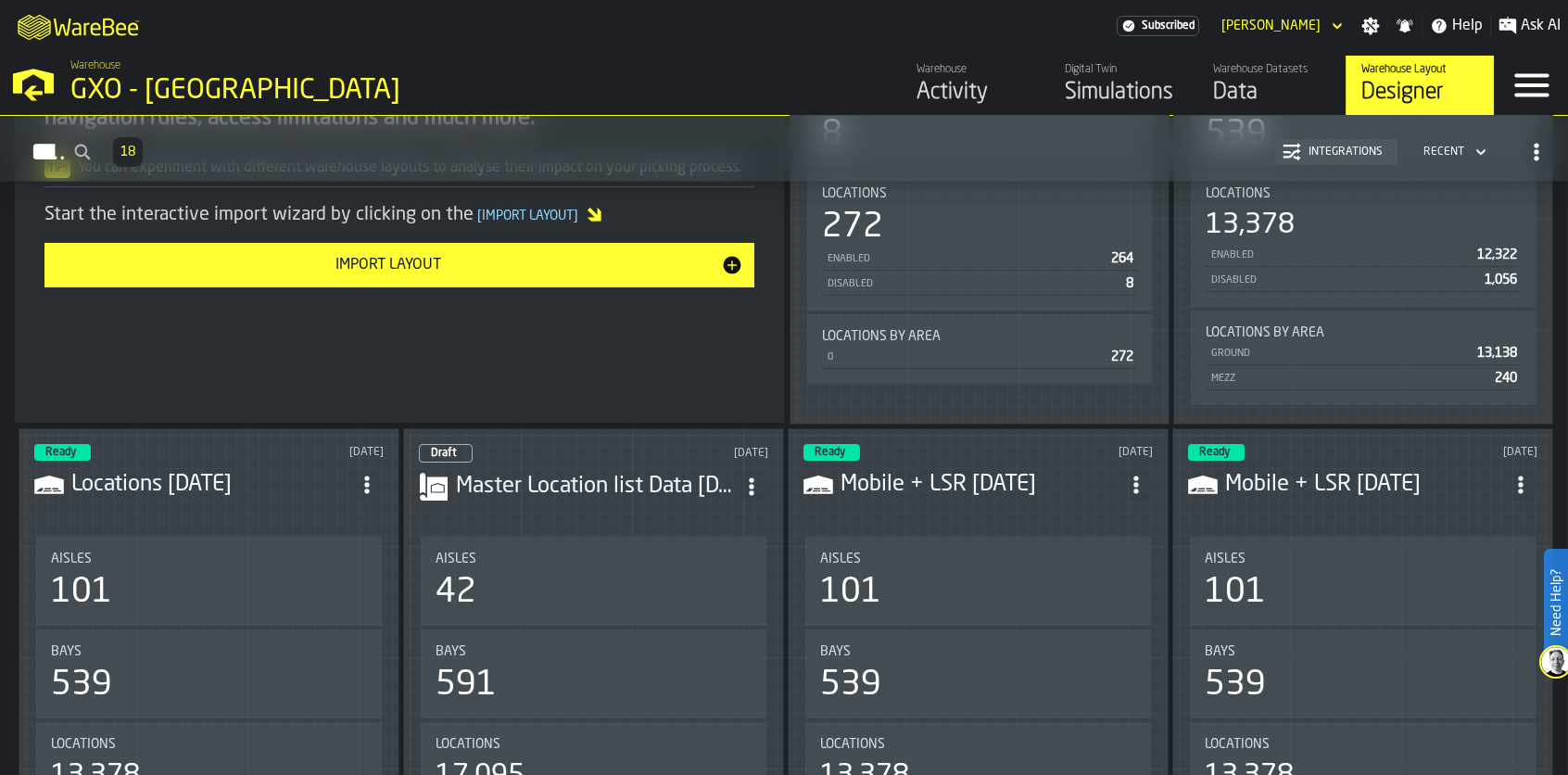
scroll to position [557, 0]
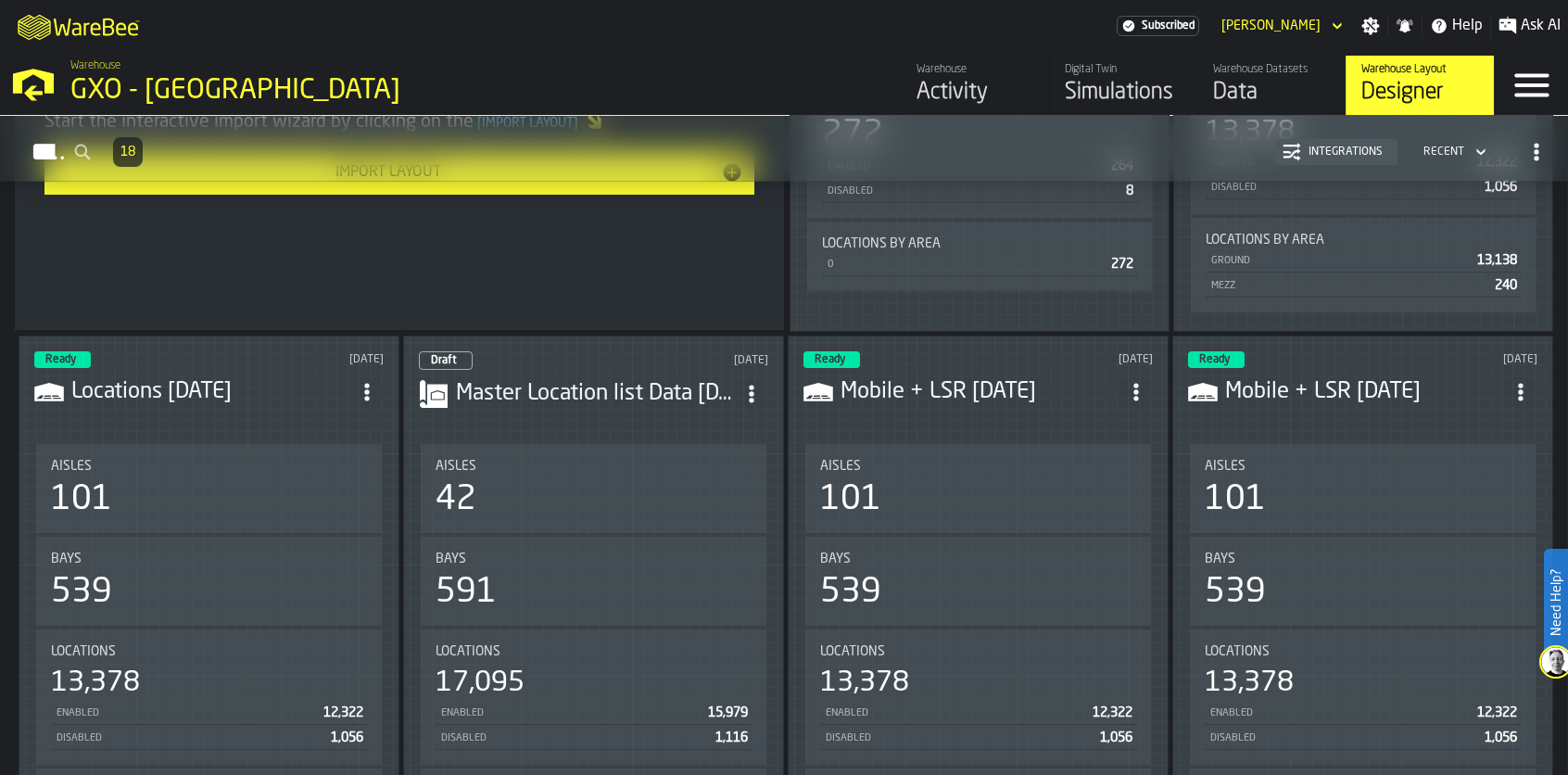
click at [553, 637] on div "Locations 17,095 Enabled 15,979 Disabled 1,116" at bounding box center [594, 697] width 346 height 135
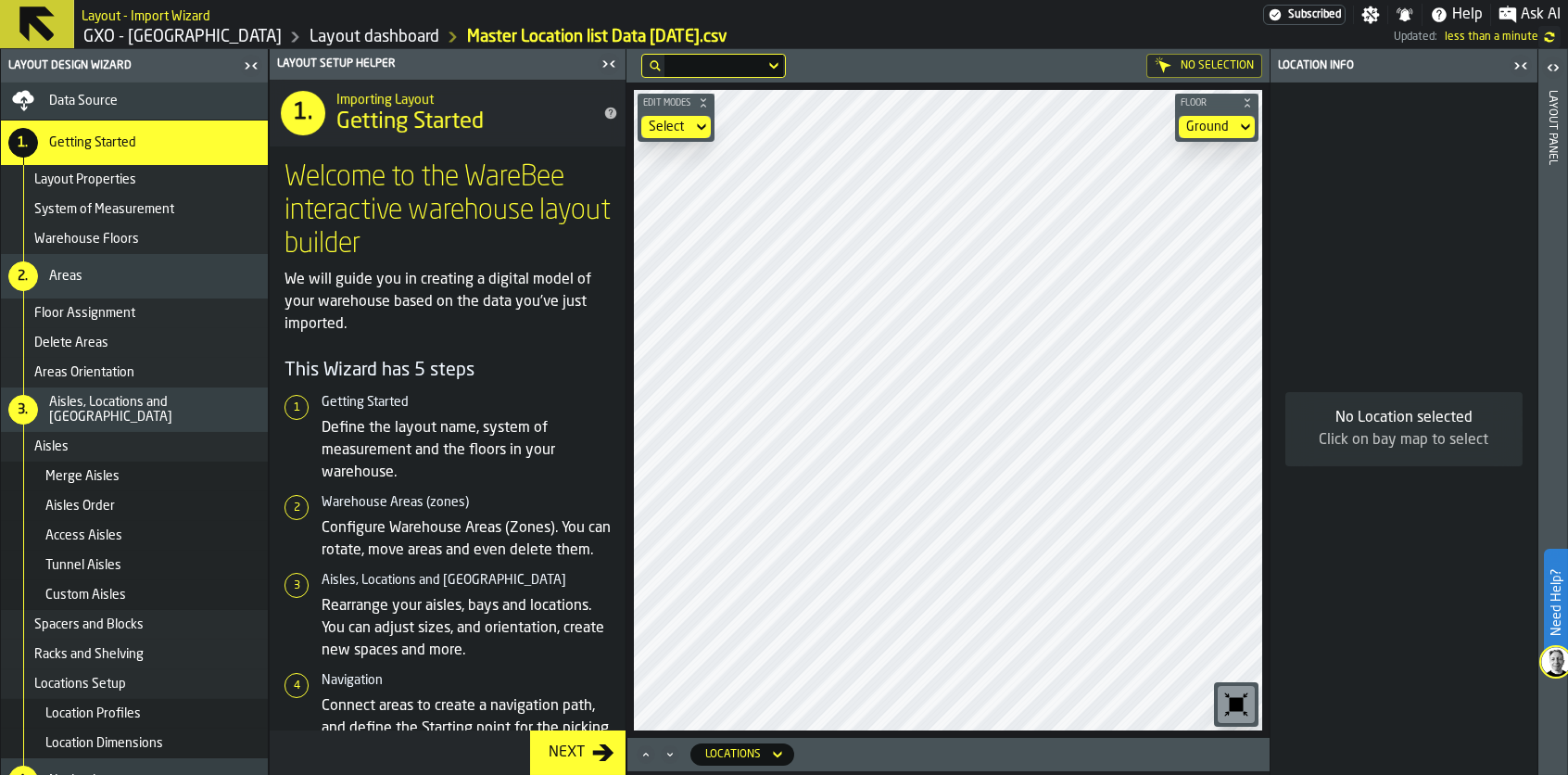
click at [39, 10] on icon at bounding box center [38, 25] width 36 height 36
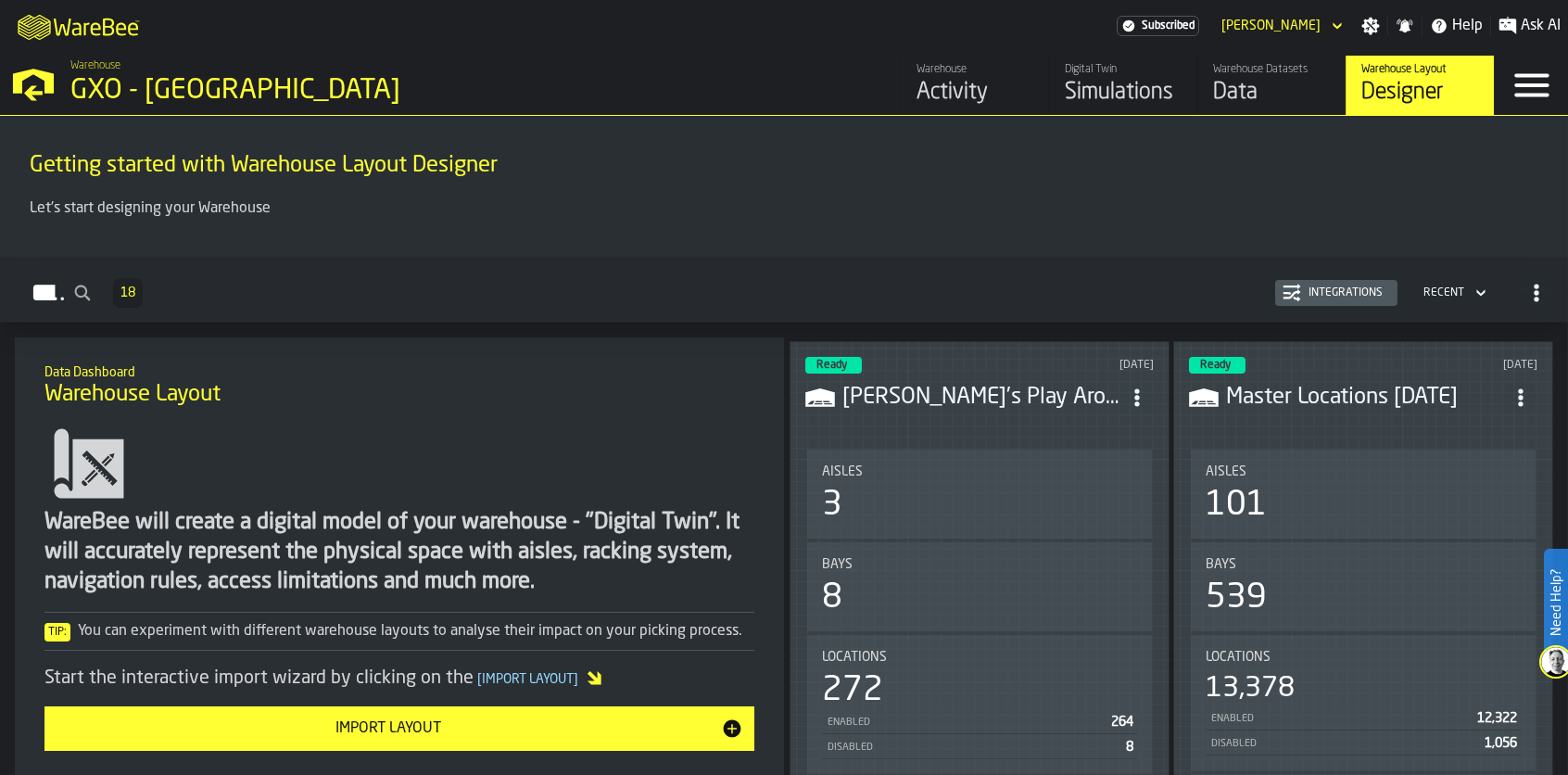
click at [1472, 290] on icon "button-Layouts" at bounding box center [1481, 293] width 19 height 23
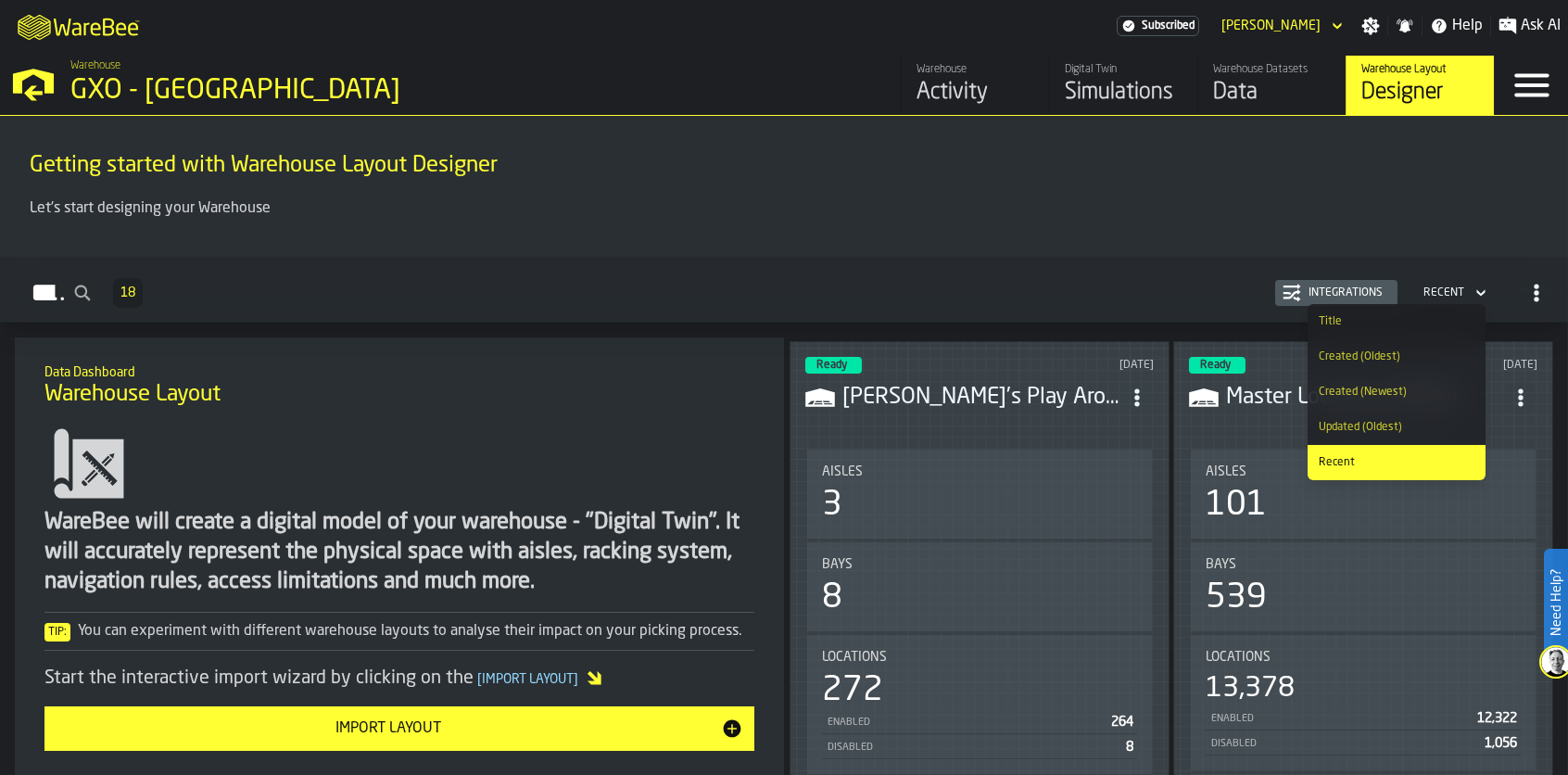
click at [1527, 290] on icon "button-Layouts" at bounding box center [1536, 293] width 19 height 19
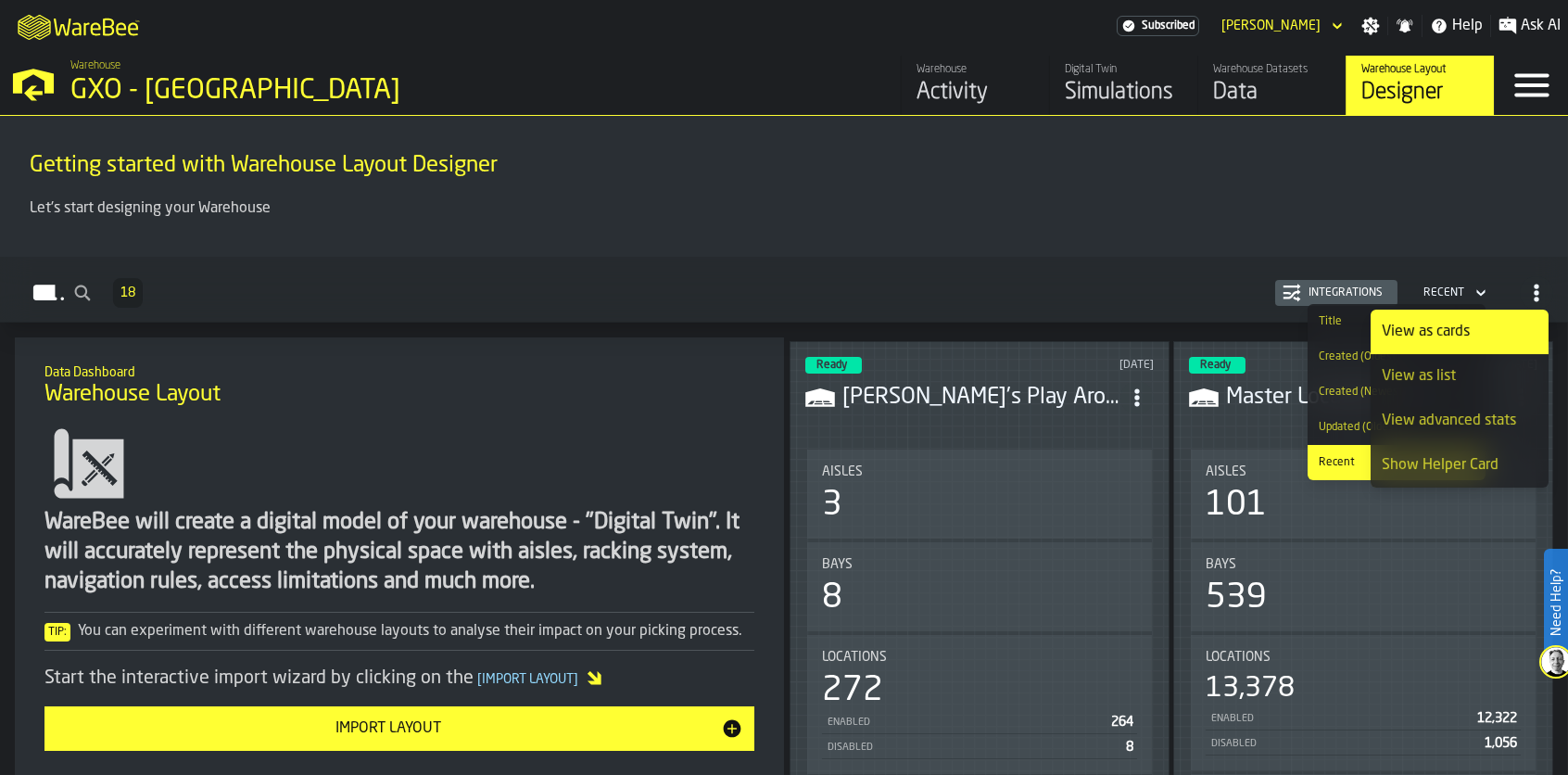
click at [644, 255] on div "Getting started with Warehouse Layout Designer Let's start designing your Wareh…" at bounding box center [784, 186] width 1568 height 141
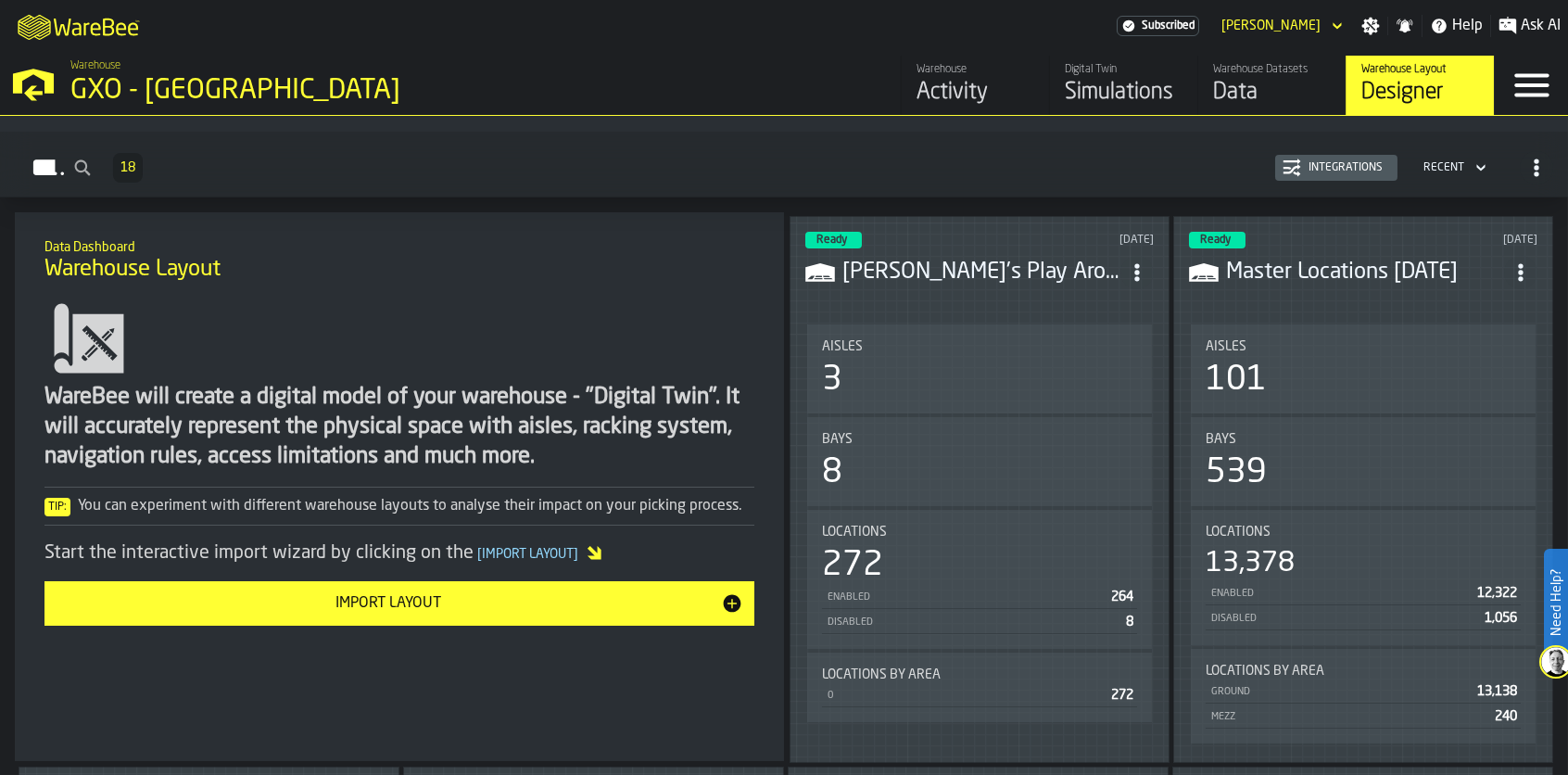
scroll to position [93, 0]
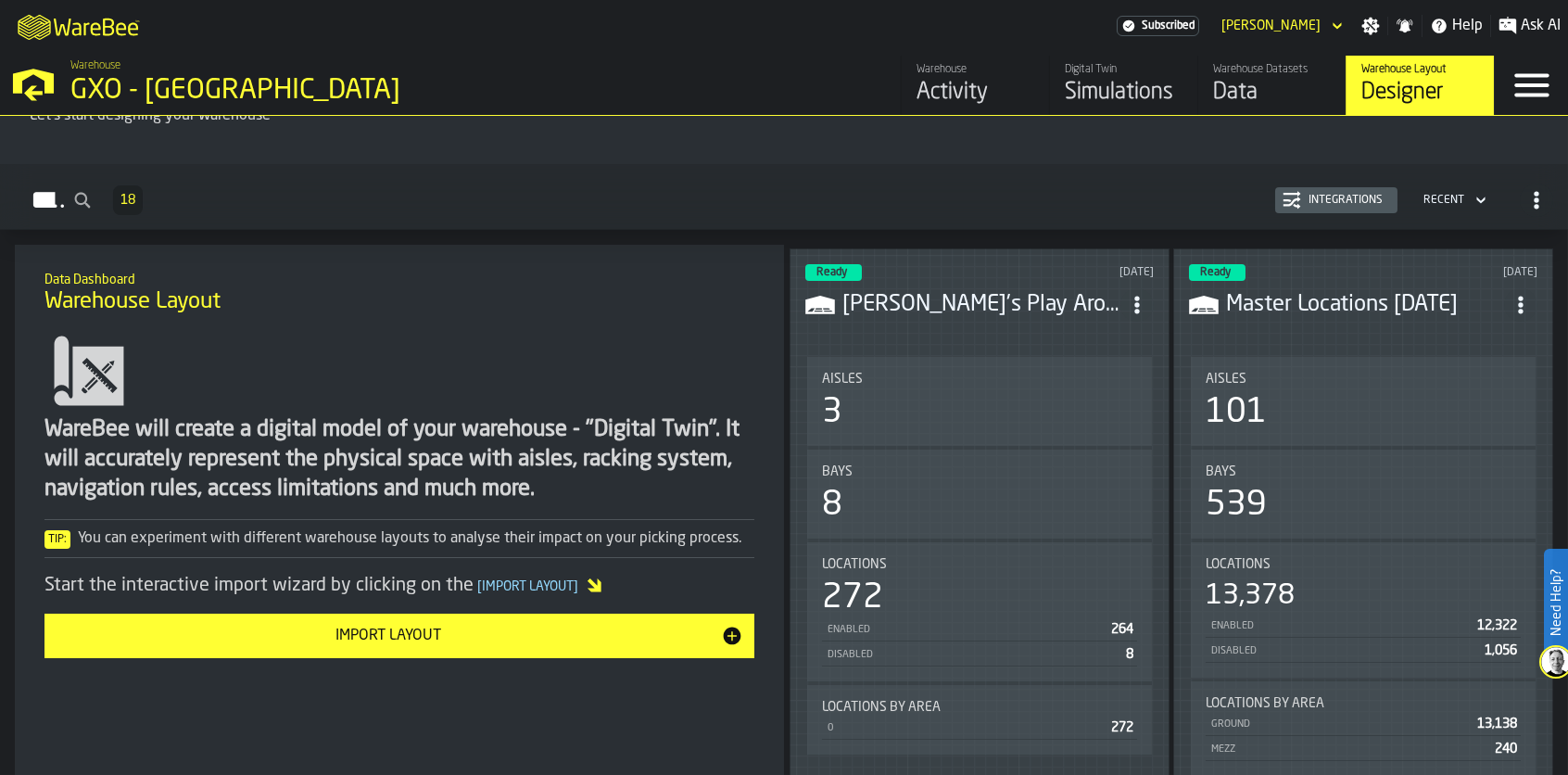
click at [1304, 450] on div "Bays 539" at bounding box center [1363, 494] width 345 height 89
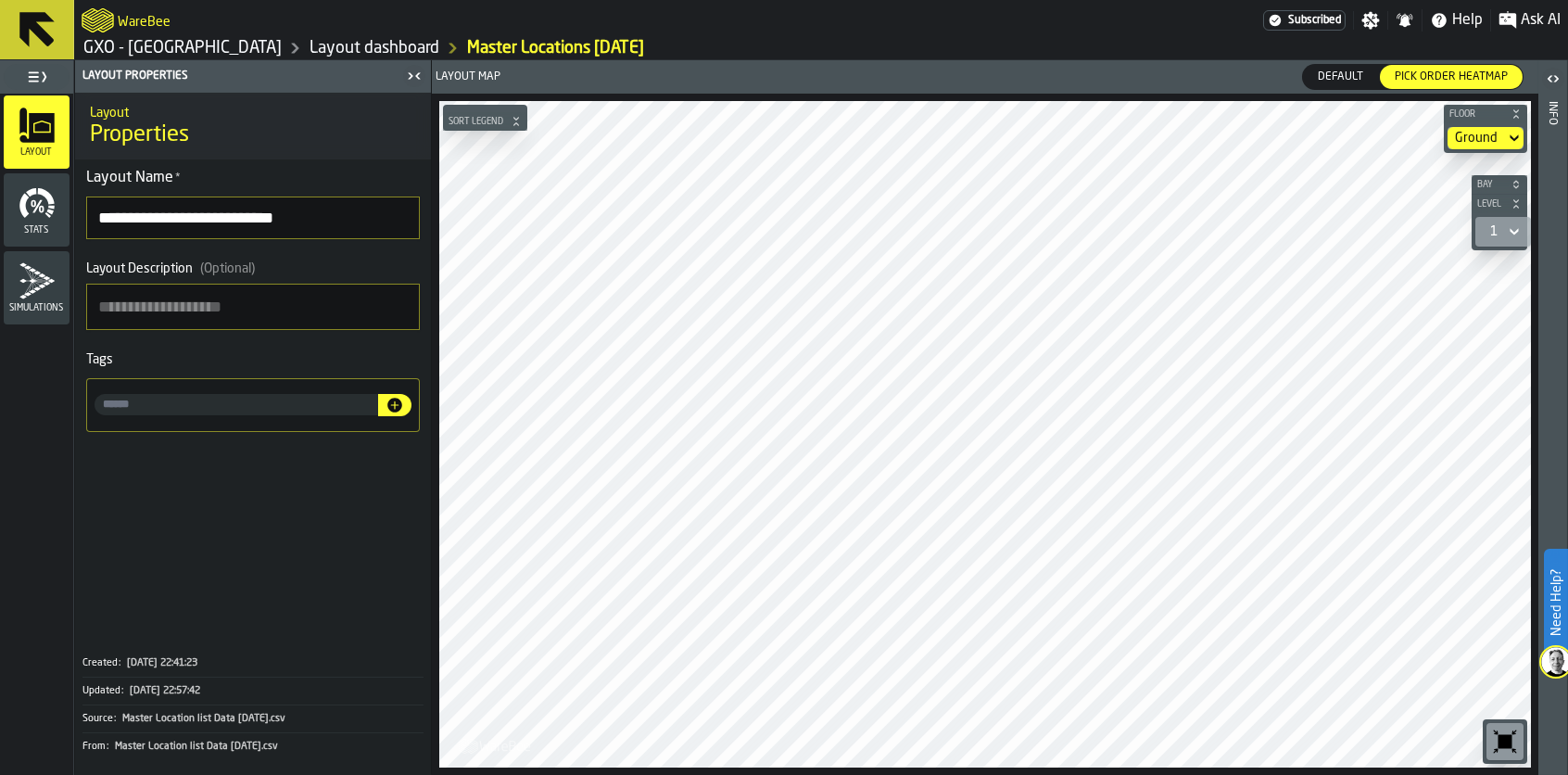
click at [43, 31] on icon at bounding box center [38, 30] width 36 height 36
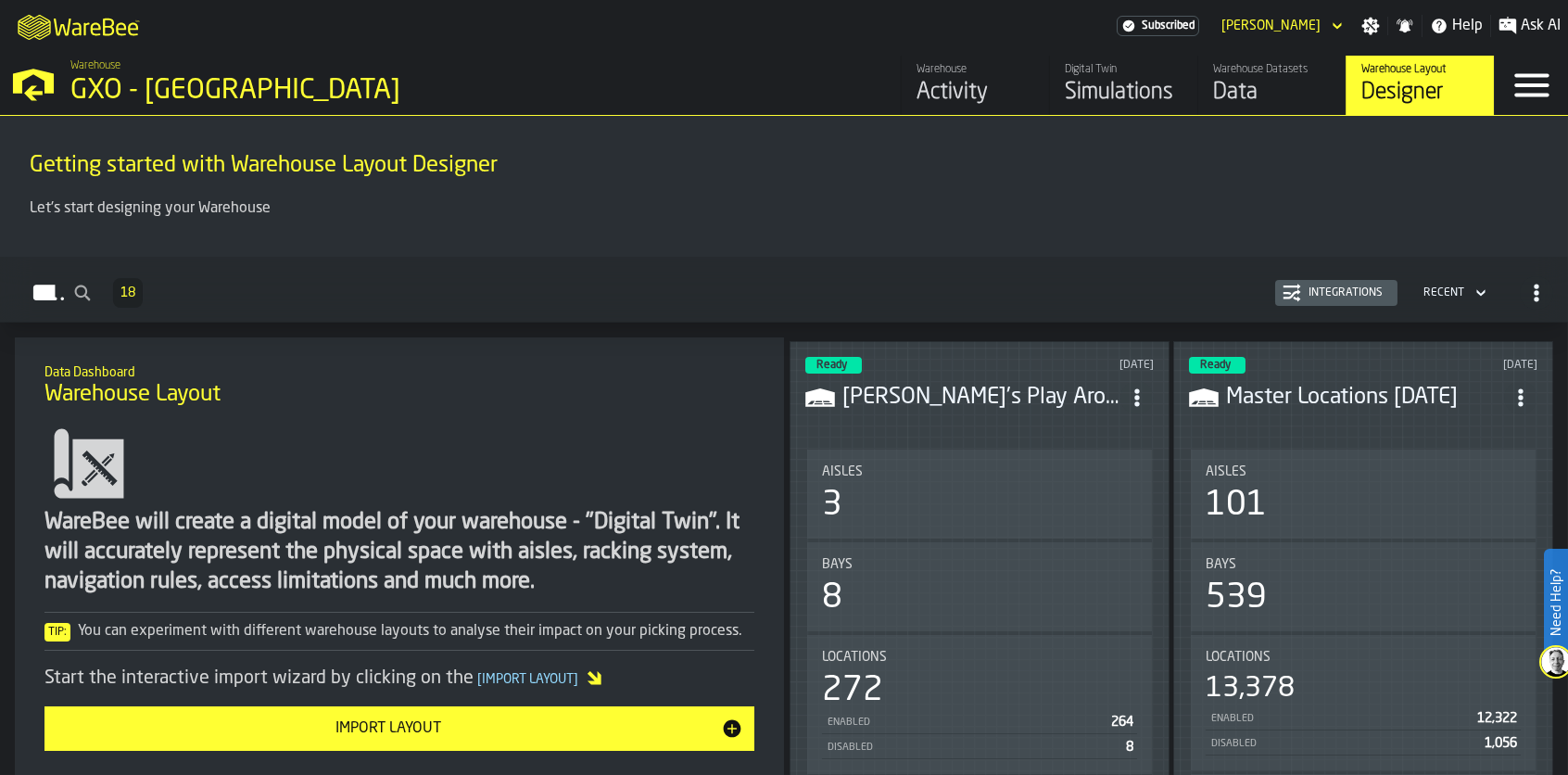
click at [1336, 18] on icon "header" at bounding box center [1338, 26] width 19 height 23
click at [112, 96] on div "GXO - [GEOGRAPHIC_DATA]" at bounding box center [320, 91] width 500 height 34
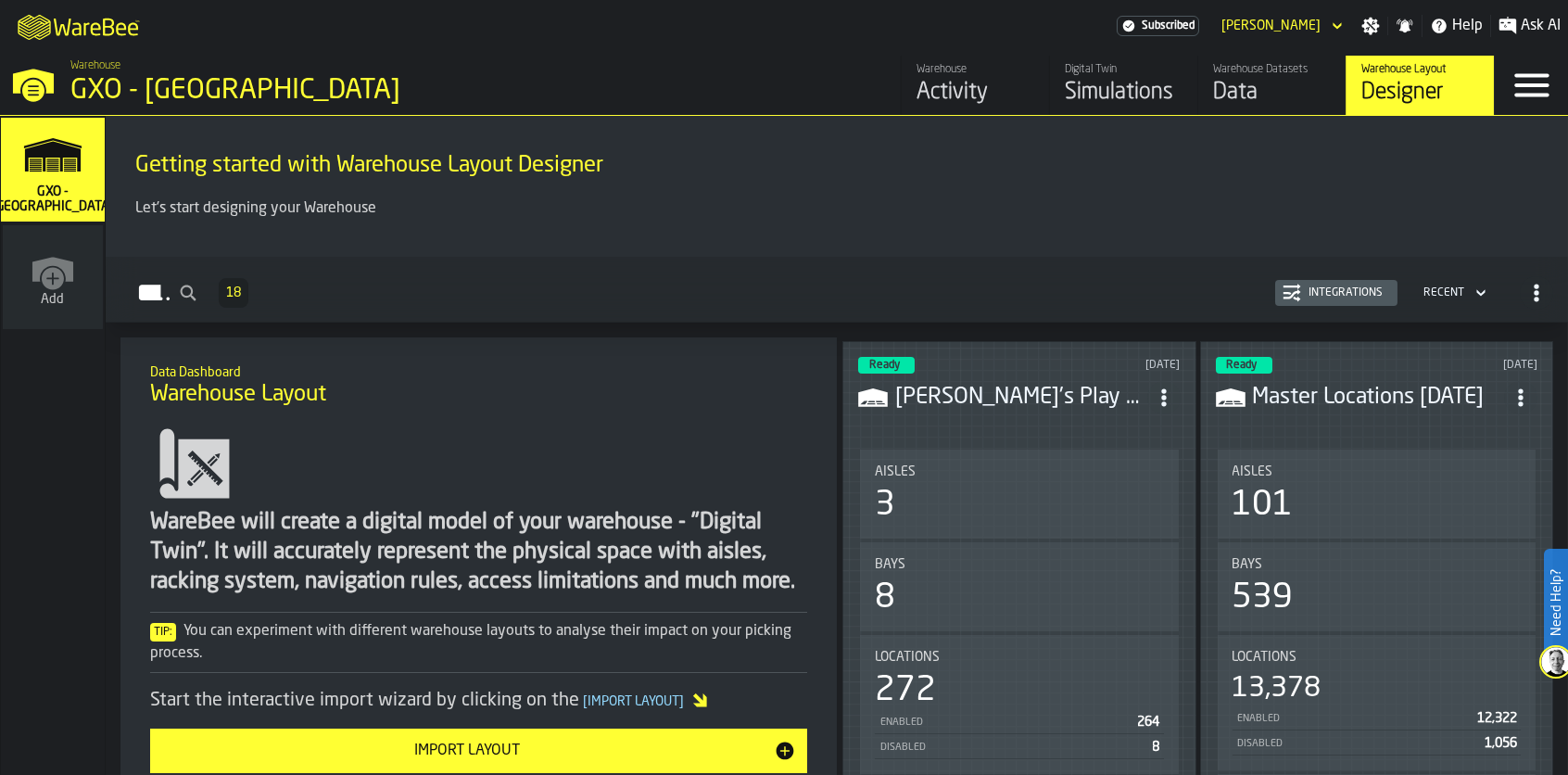
click at [45, 168] on polygon "link-to-/wh/i/a3c616c1-32a4-47e6-8ca0-af4465b04030/simulations" at bounding box center [52, 156] width 55 height 31
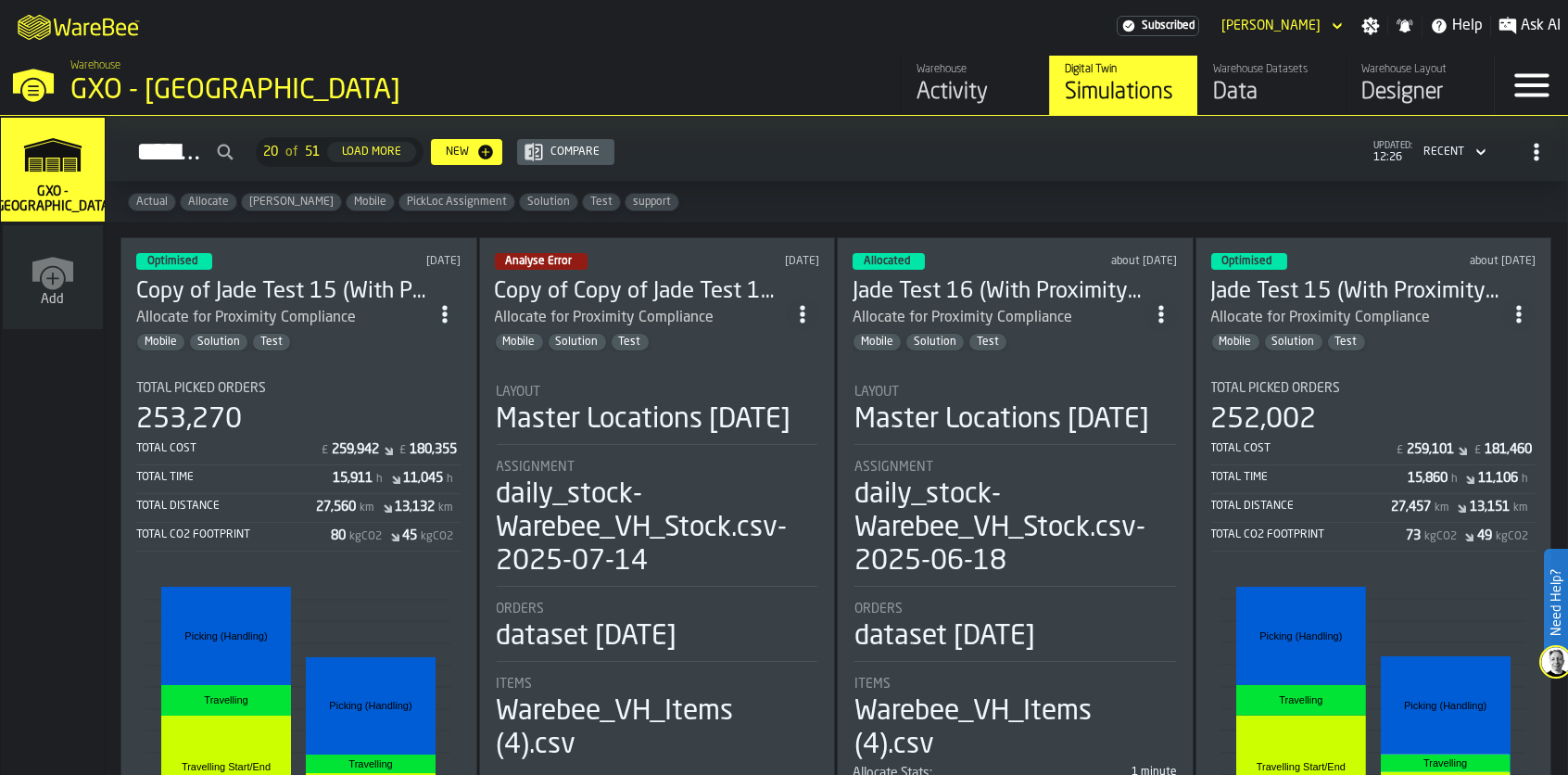
click at [399, 201] on span "PickLoc Assignment" at bounding box center [457, 202] width 115 height 13
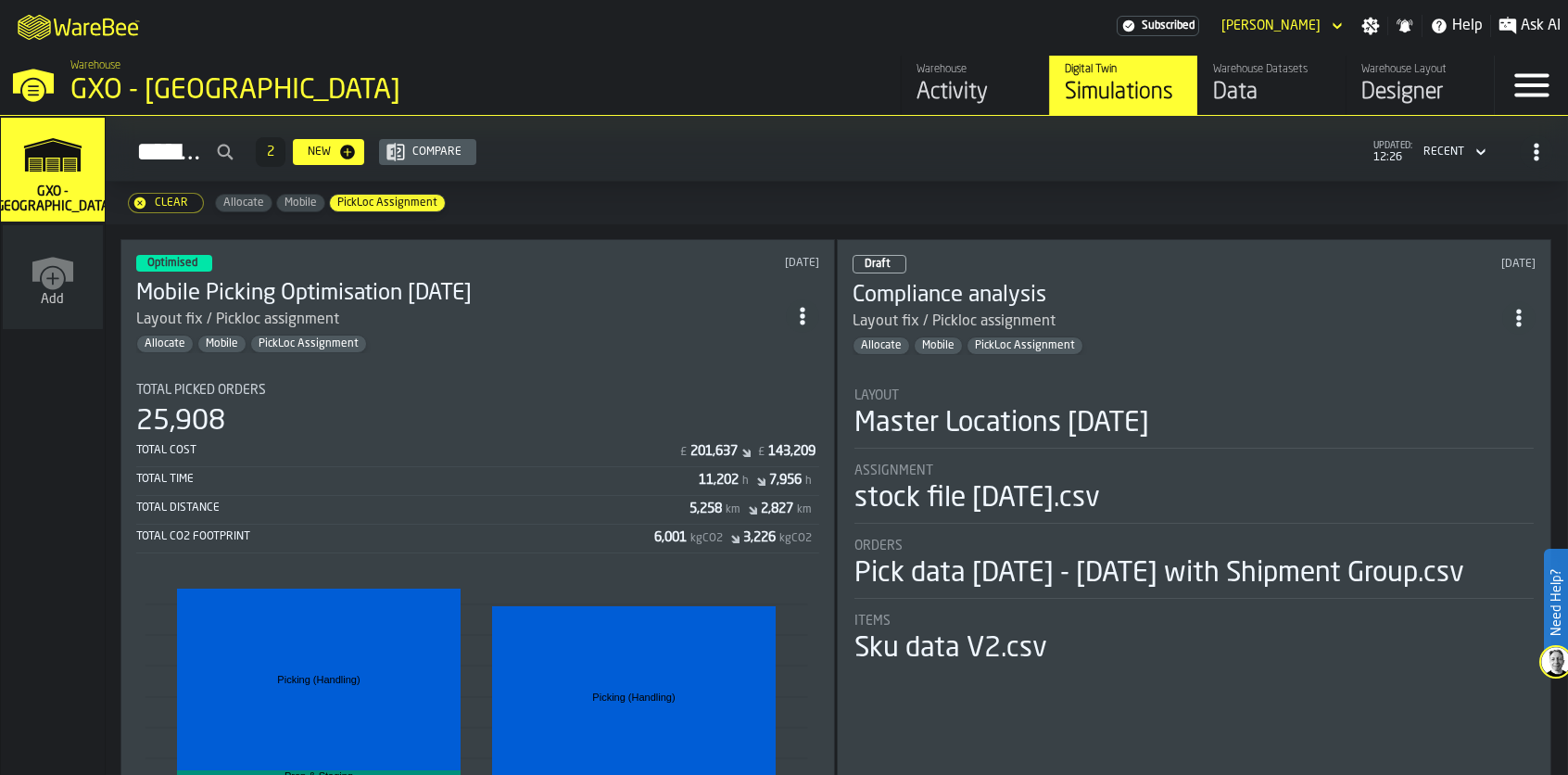
click at [1265, 88] on div "Data" at bounding box center [1271, 93] width 118 height 30
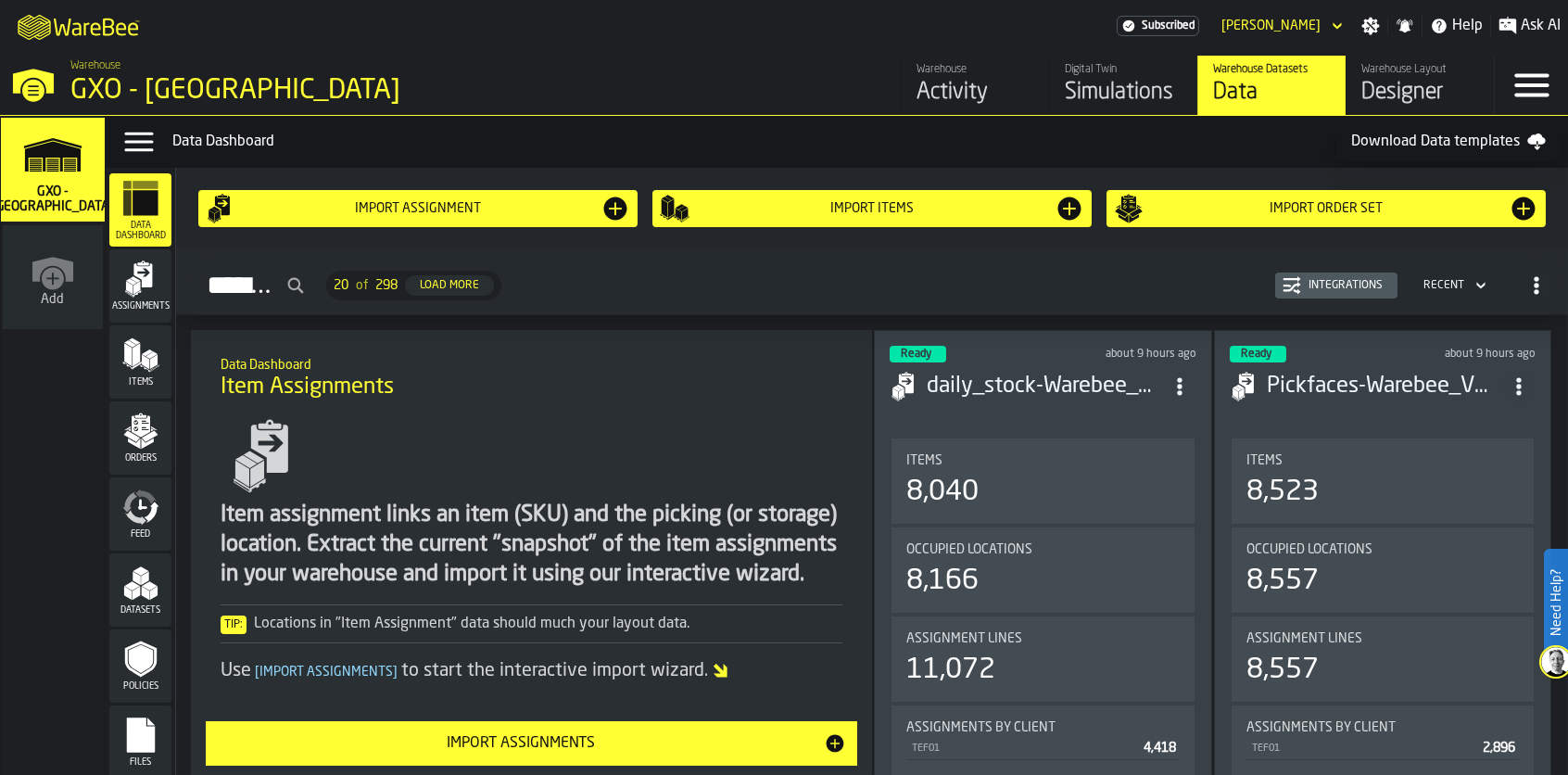
click at [1523, 93] on icon "button-toggle-Menu" at bounding box center [1531, 85] width 44 height 44
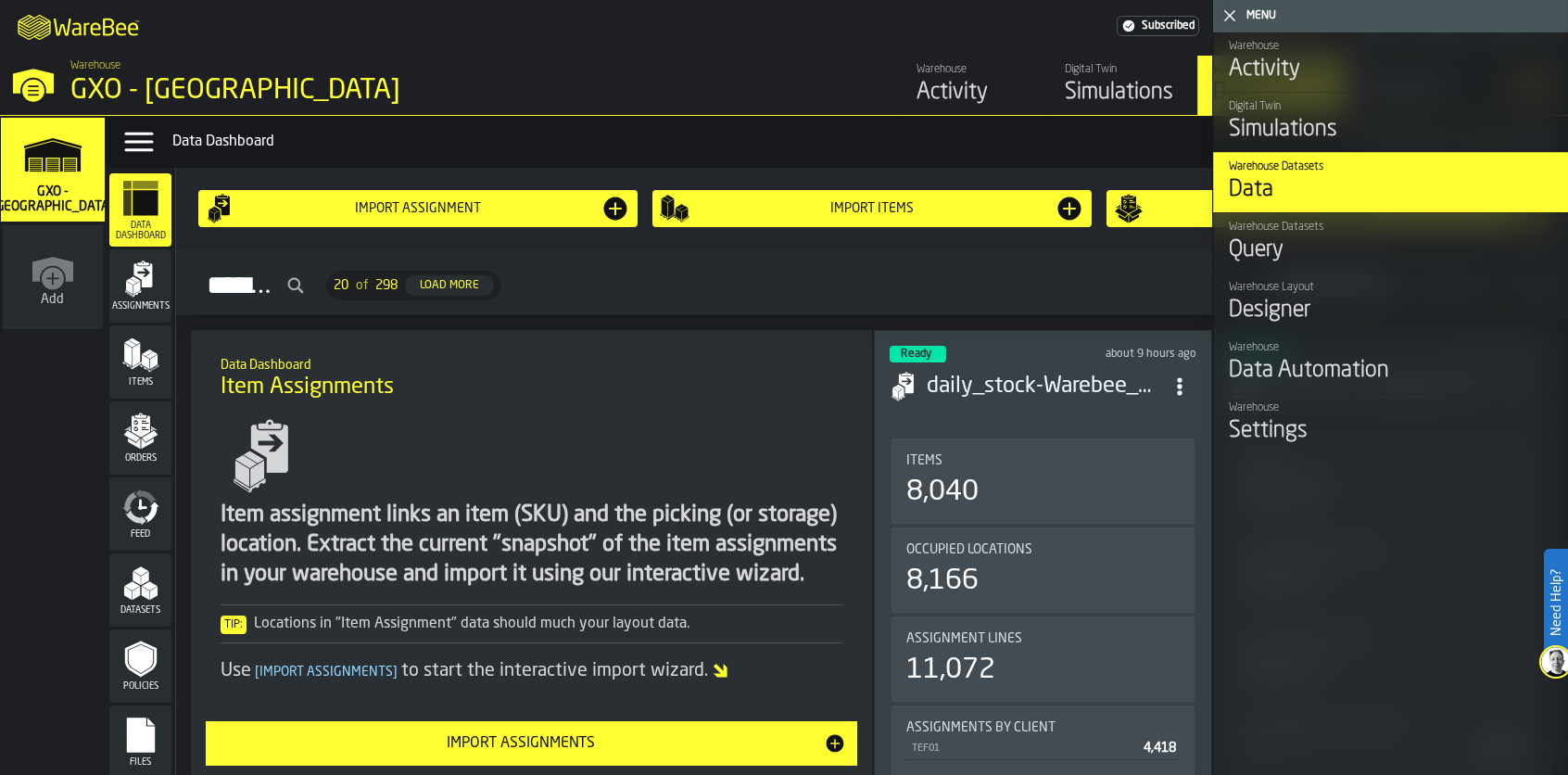
click at [709, 45] on div "M A K I N G W A R E H O U S E S M O R E EF F I C I E N T Subscribed [PERSON_NAM…" at bounding box center [784, 26] width 1568 height 52
click at [1230, 14] on polygon "button-toggle-Close me" at bounding box center [1231, 16] width 12 height 12
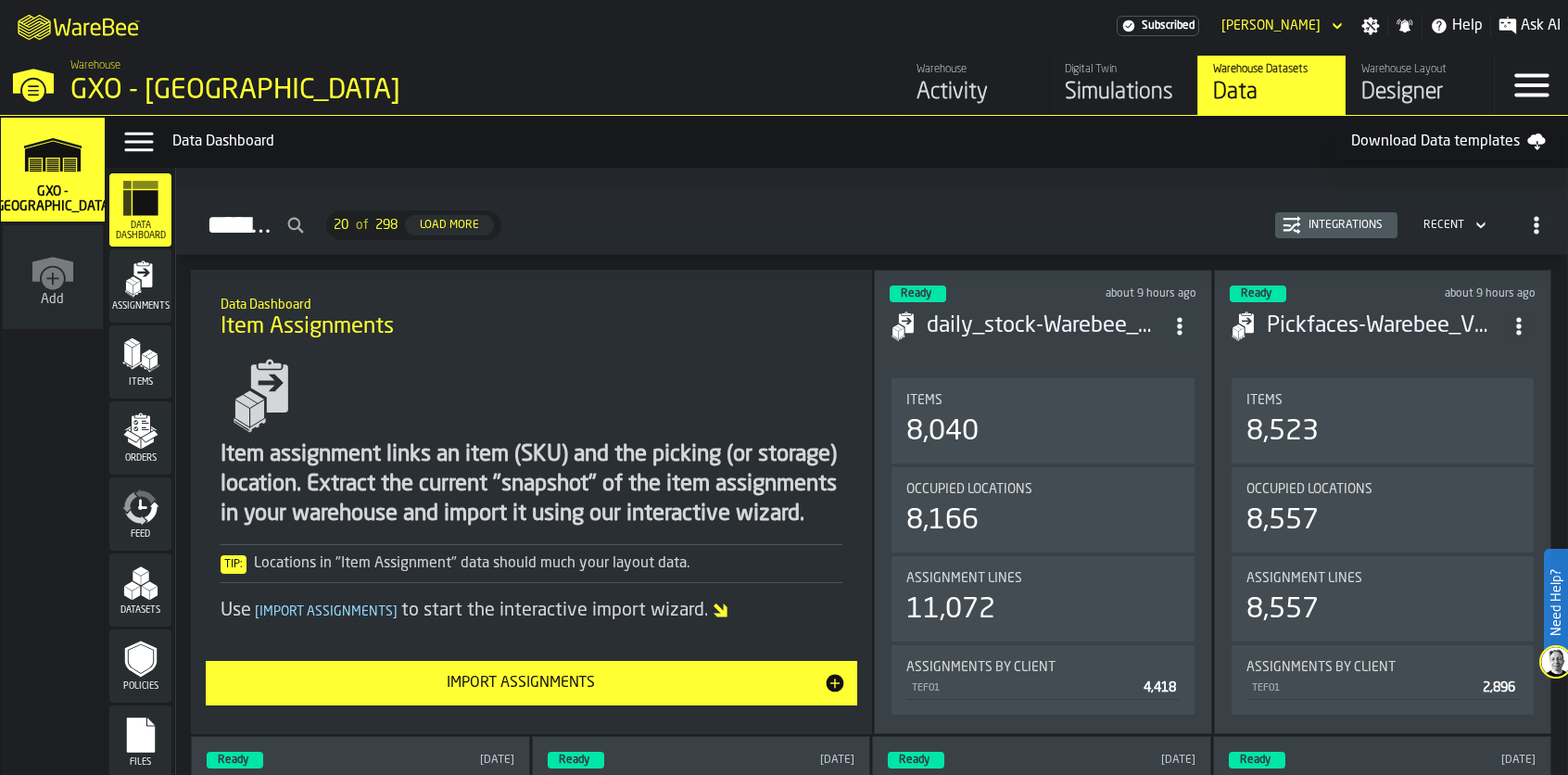
scroll to position [93, 0]
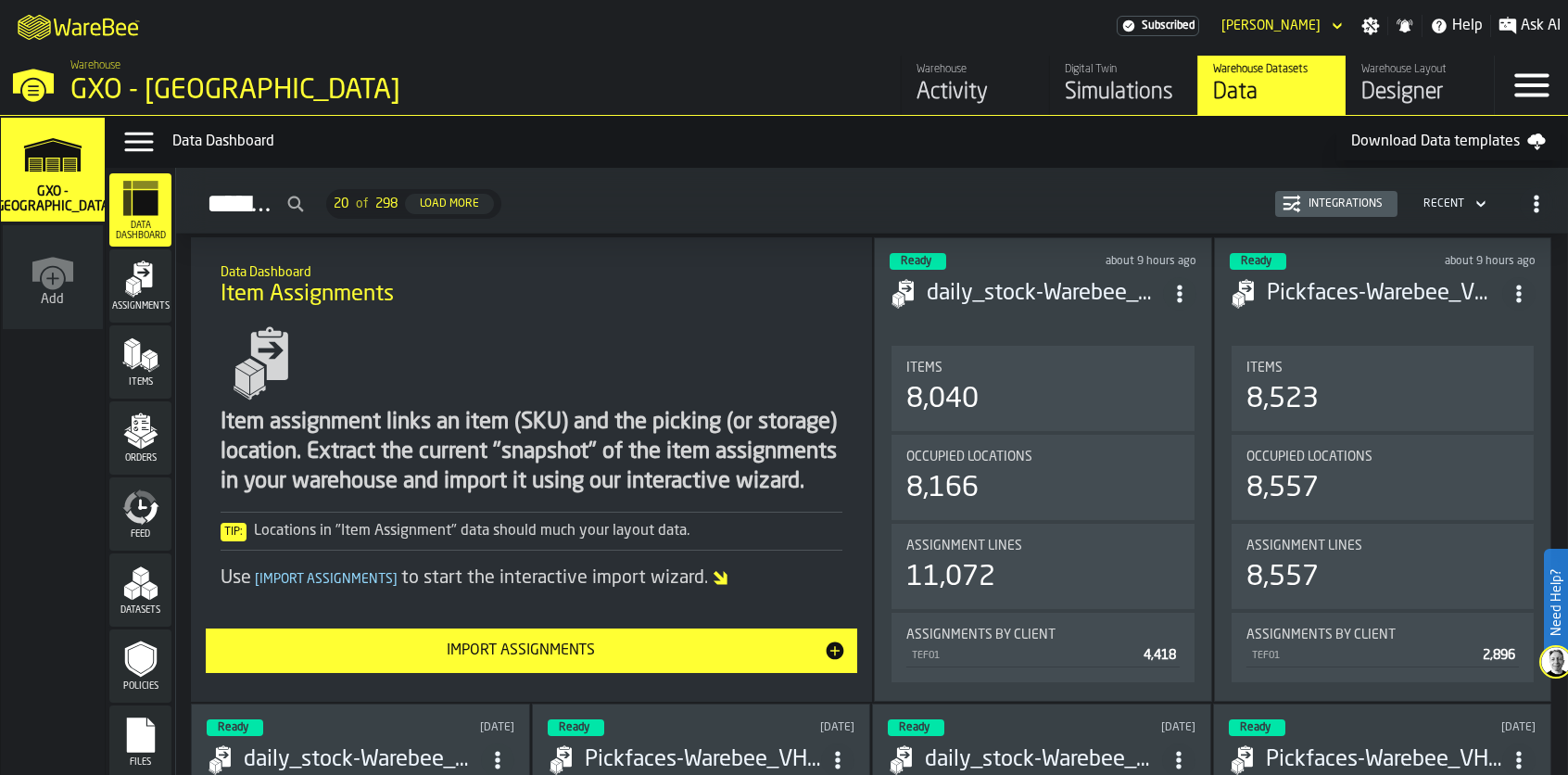
click at [153, 518] on icon "menu Feed" at bounding box center [141, 507] width 38 height 38
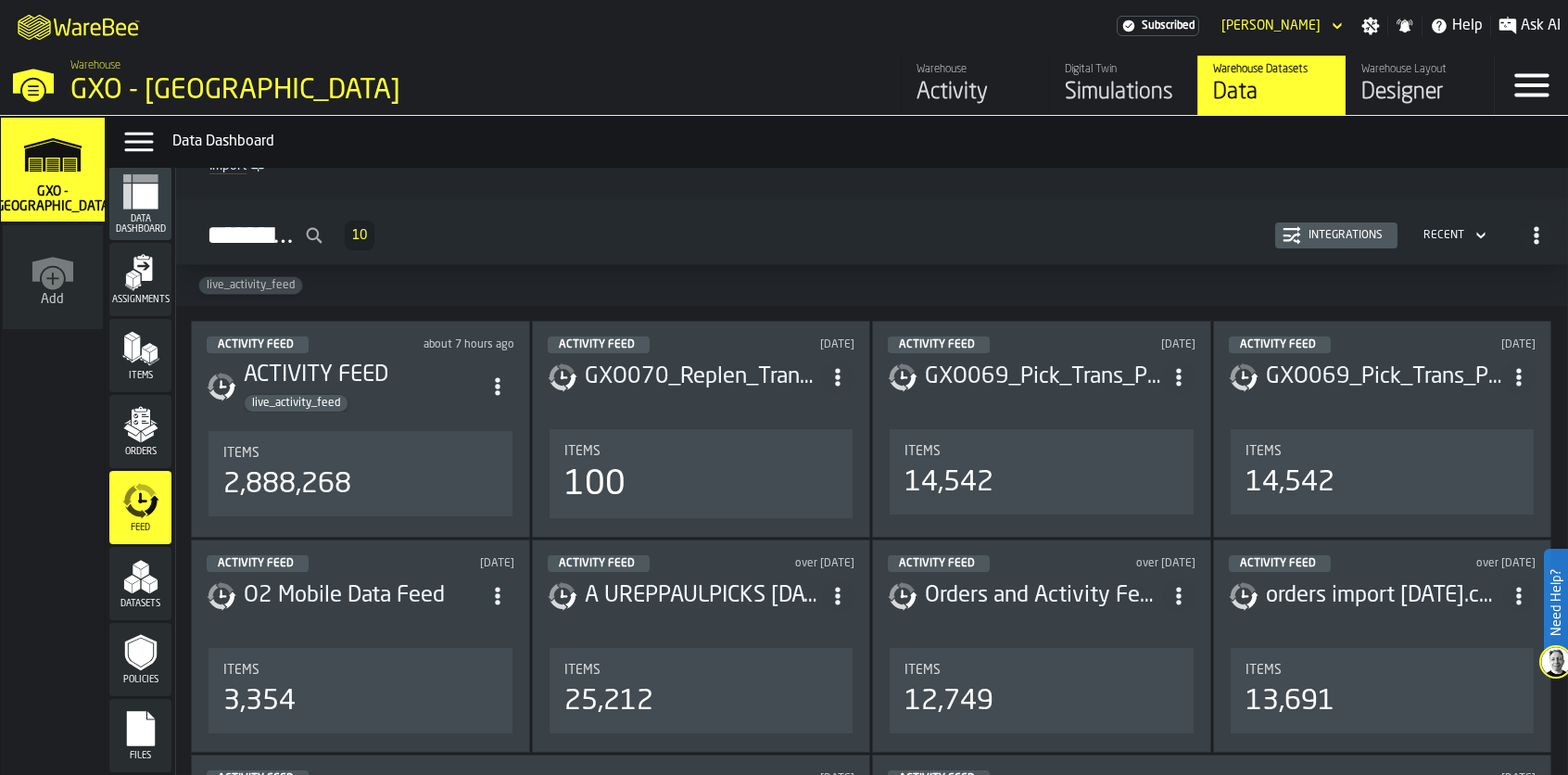
scroll to position [8, 0]
click at [134, 587] on icon "menu Datasets" at bounding box center [141, 575] width 38 height 38
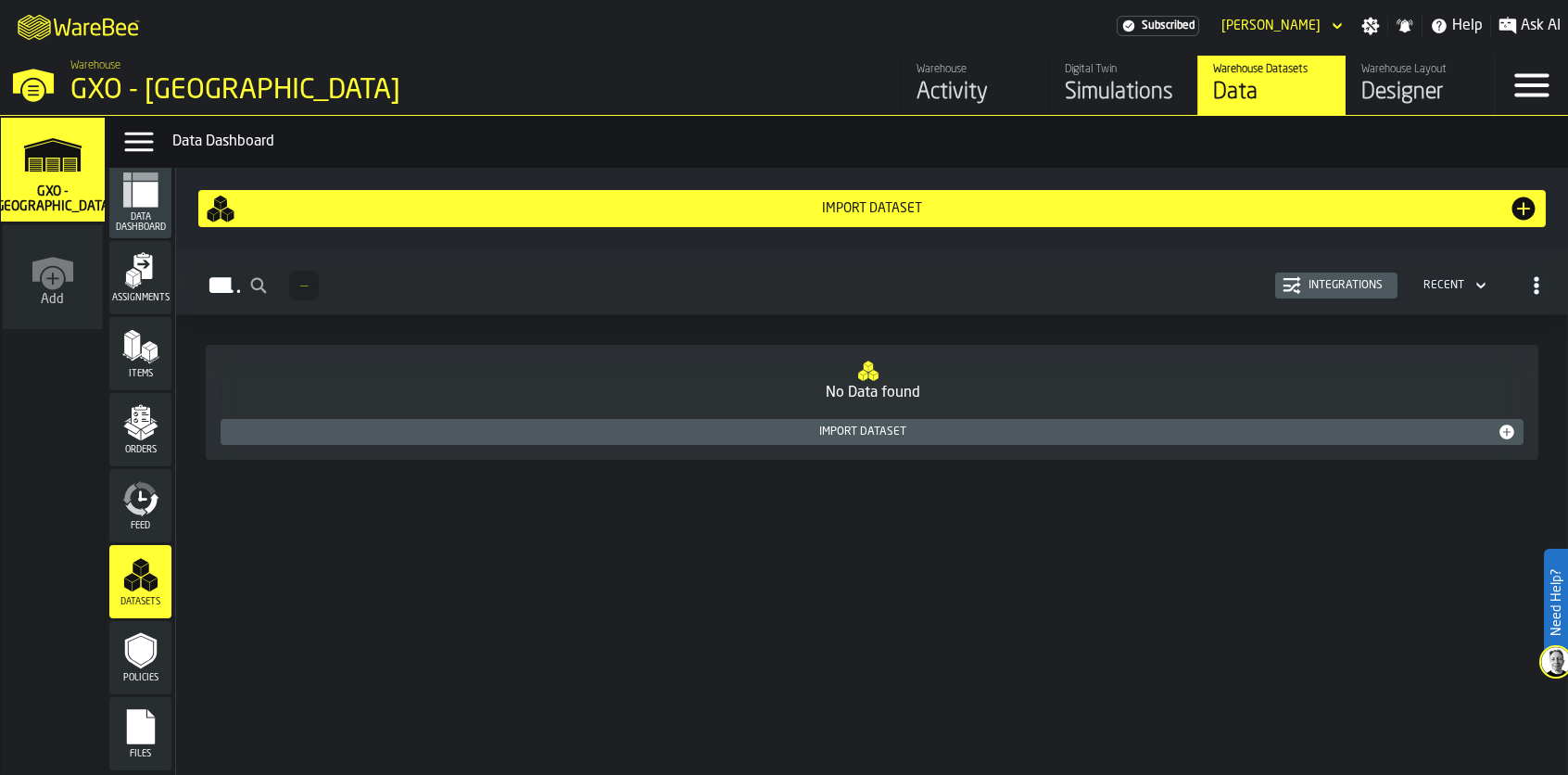
click at [150, 195] on icon "menu Data Dashboard" at bounding box center [144, 194] width 25 height 25
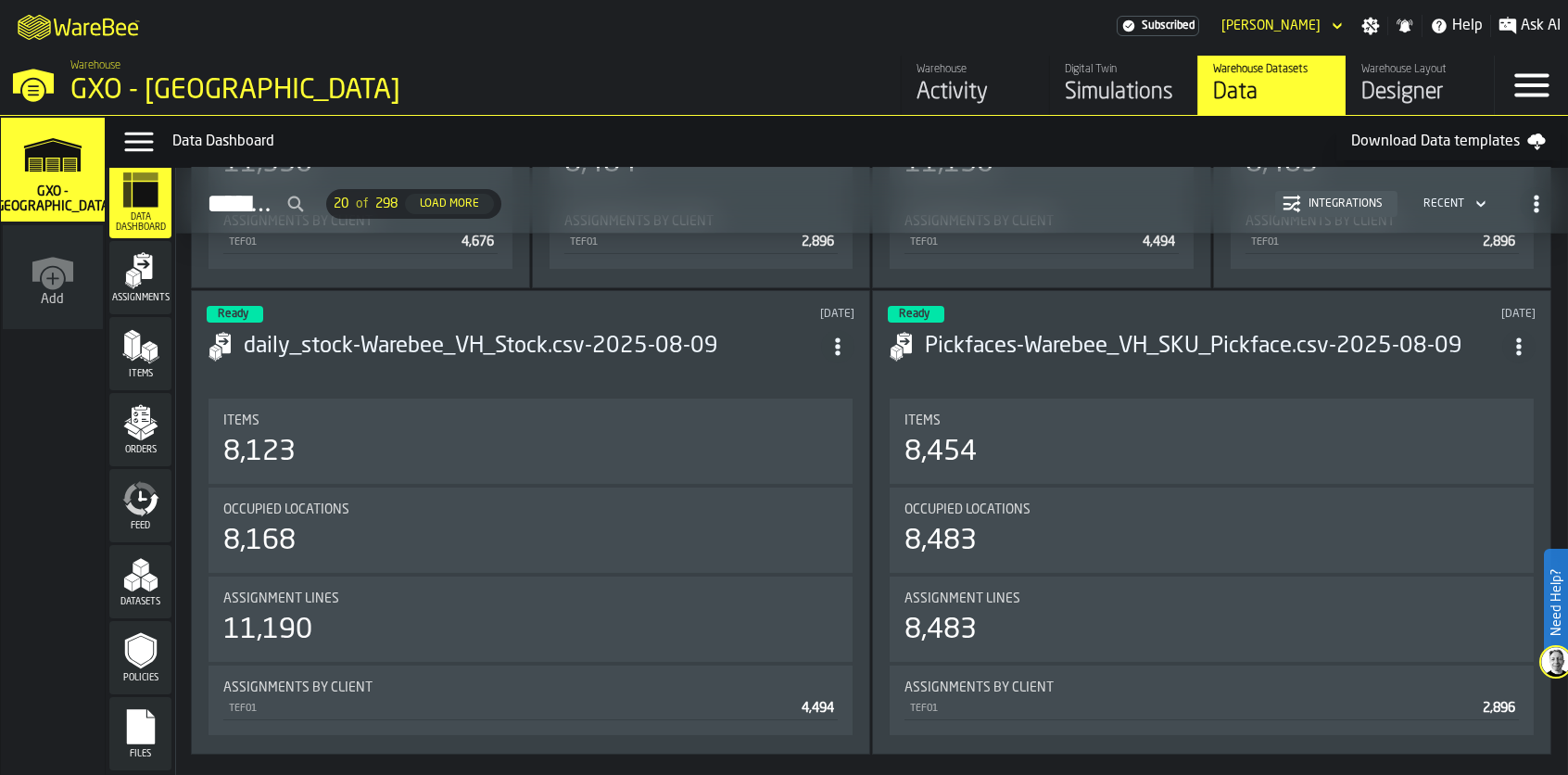
scroll to position [2410, 0]
